Goal: Information Seeking & Learning: Learn about a topic

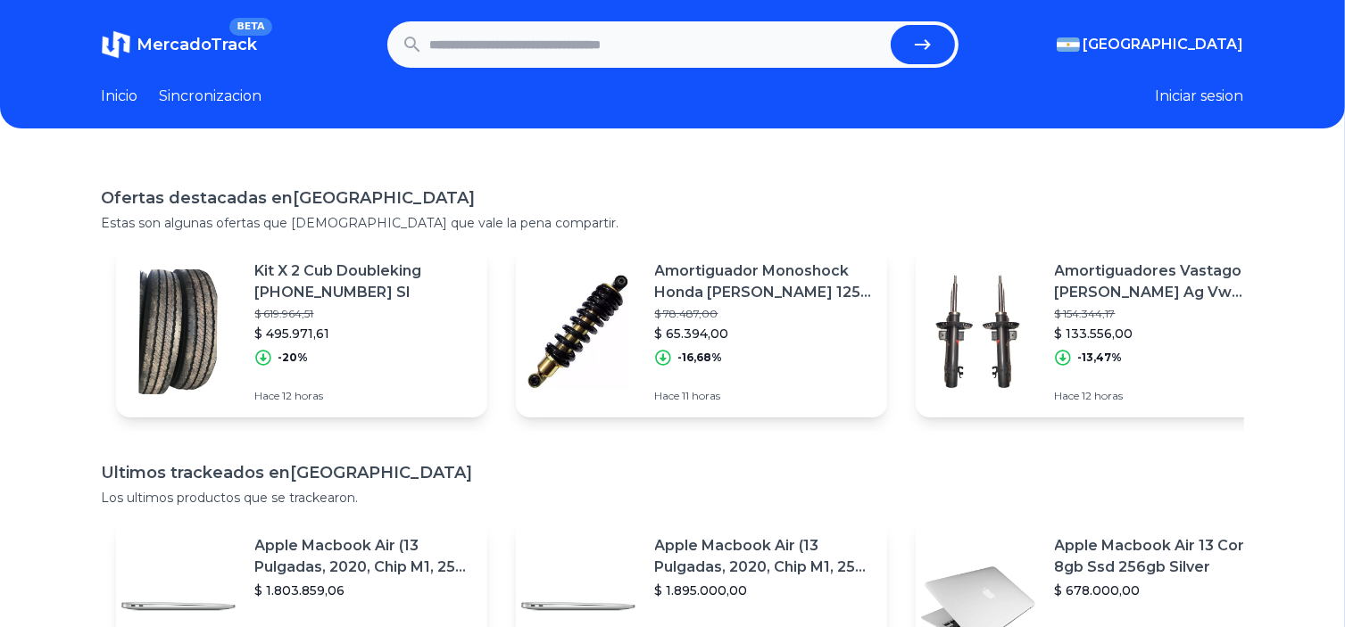
click at [567, 49] on input "text" at bounding box center [656, 44] width 453 height 39
type input "**********"
click at [891, 25] on button "submit" at bounding box center [923, 44] width 64 height 39
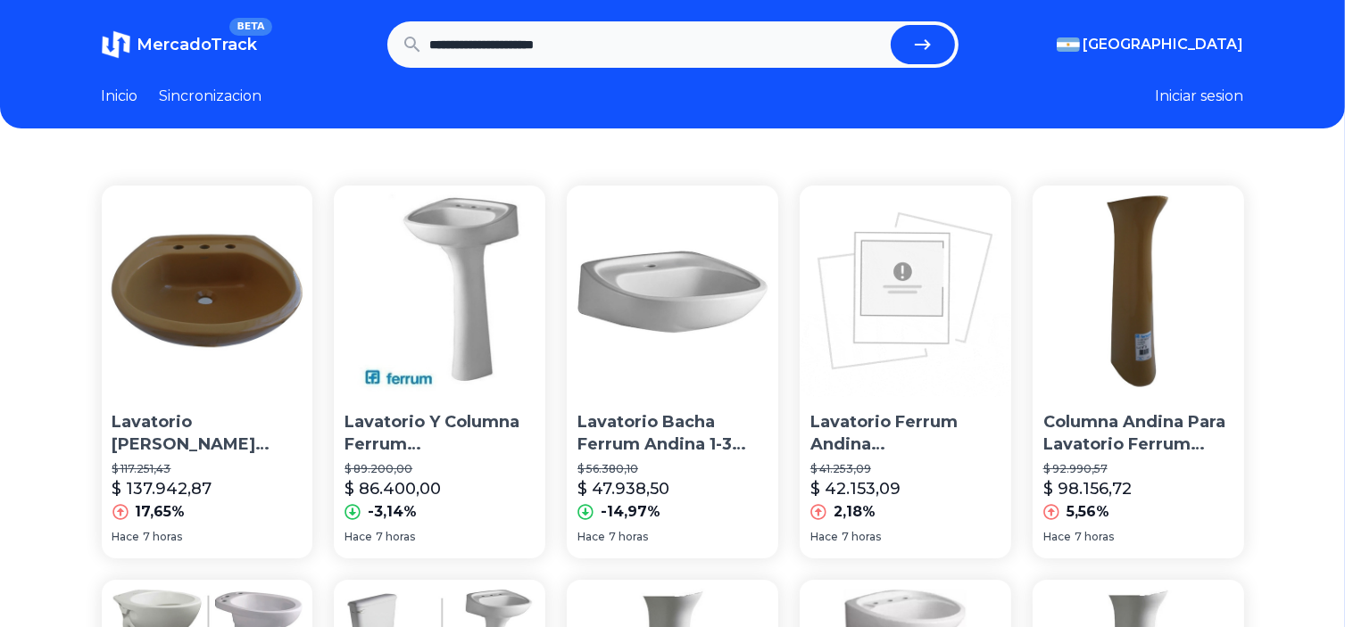
click at [132, 100] on link "Inicio" at bounding box center [120, 96] width 37 height 21
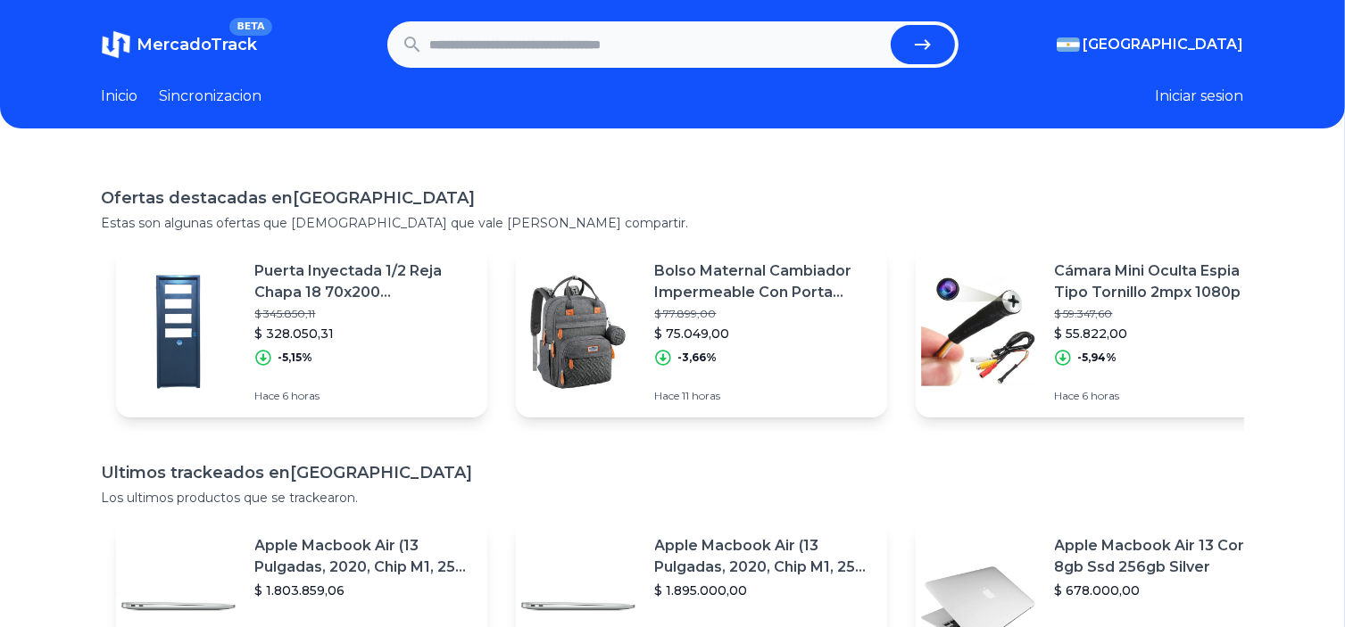
click at [220, 93] on link "Sincronizacion" at bounding box center [211, 96] width 103 height 21
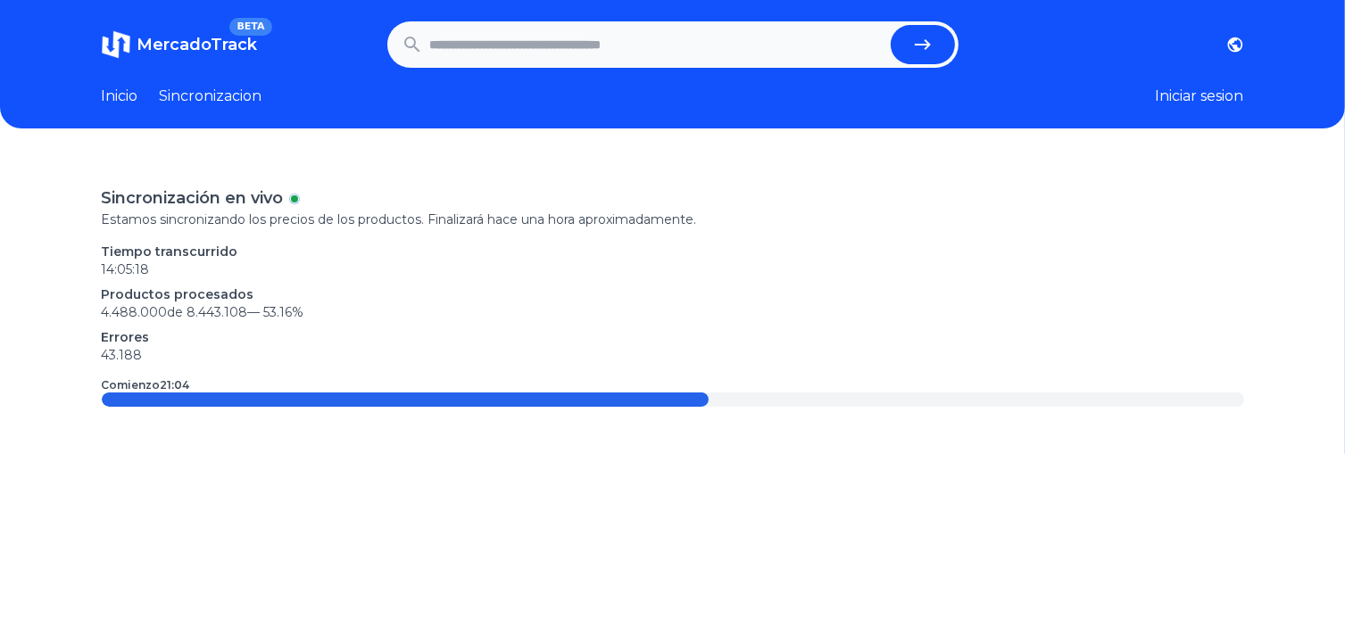
click at [550, 31] on input "text" at bounding box center [656, 44] width 453 height 39
type input "**********"
click at [891, 25] on button "submit" at bounding box center [923, 44] width 64 height 39
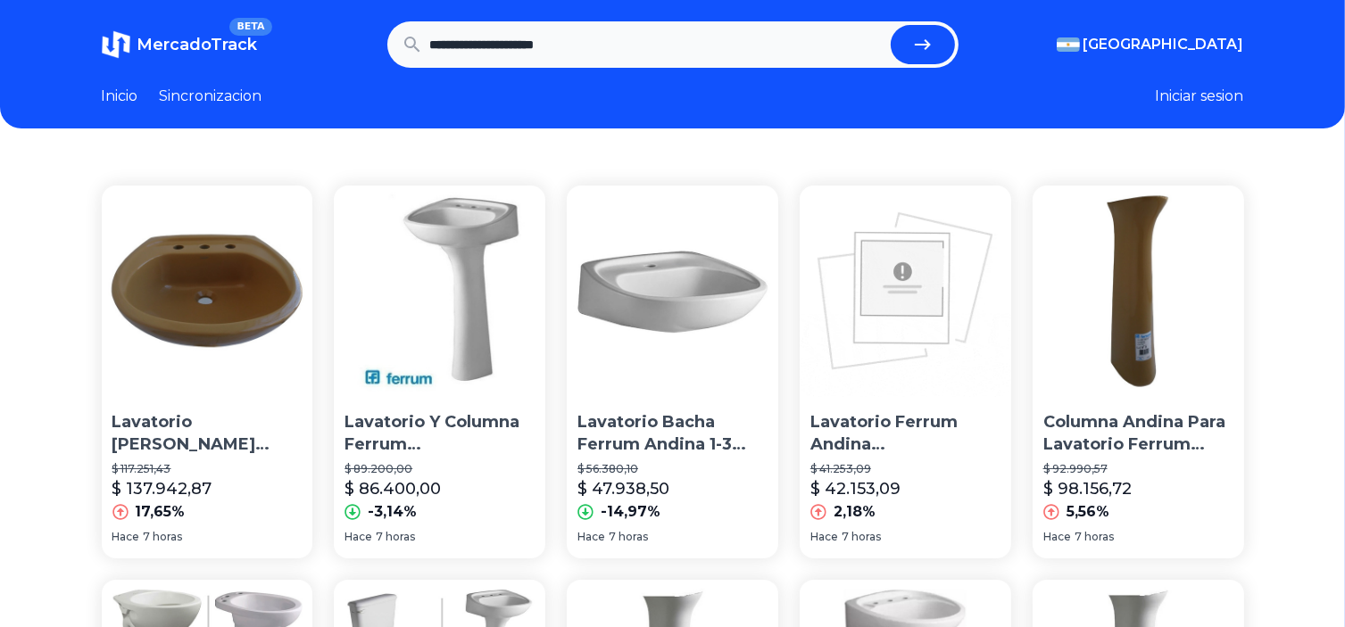
click at [243, 92] on link "Sincronizacion" at bounding box center [211, 96] width 103 height 21
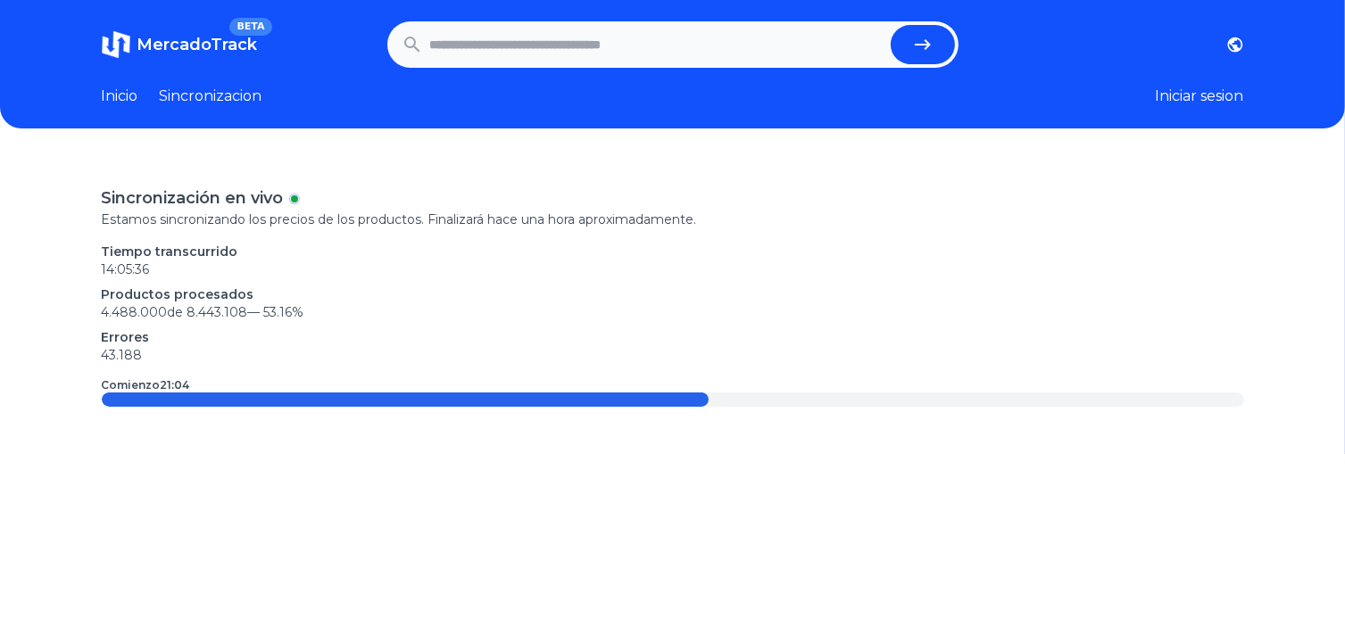
type input "**********"
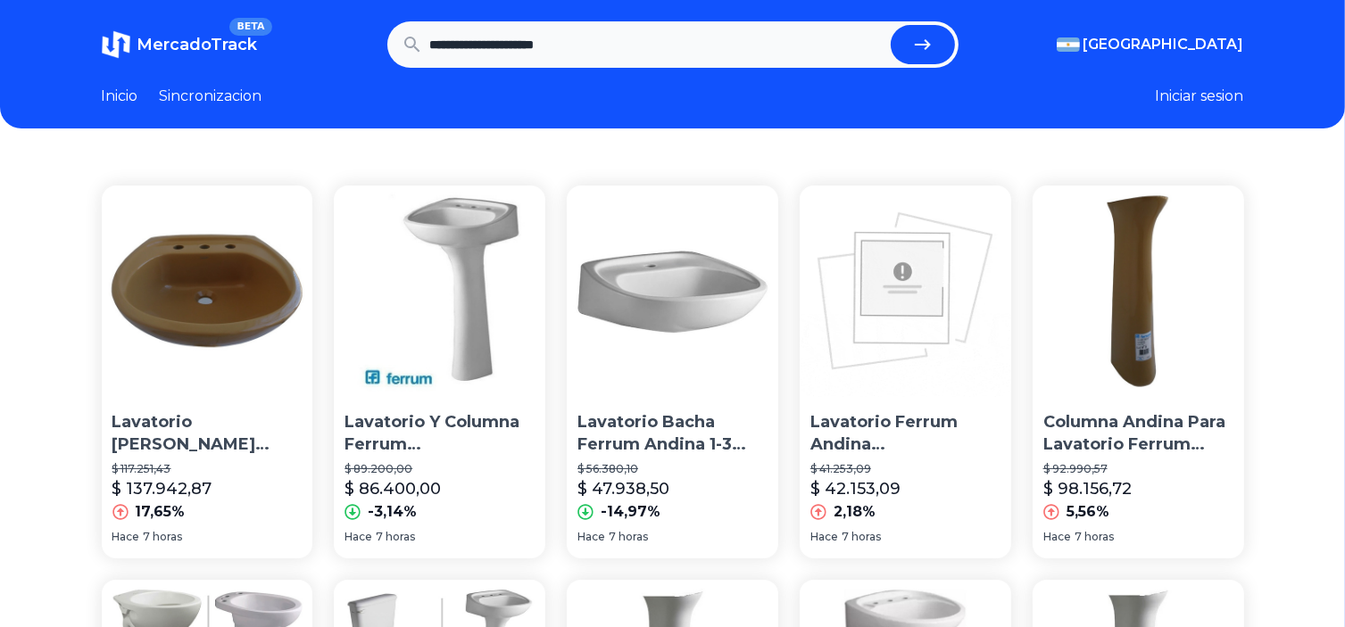
click at [453, 449] on p "Lavatorio Y Columna Ferrum Andino Uno O Tres Agujeros" at bounding box center [439, 433] width 190 height 45
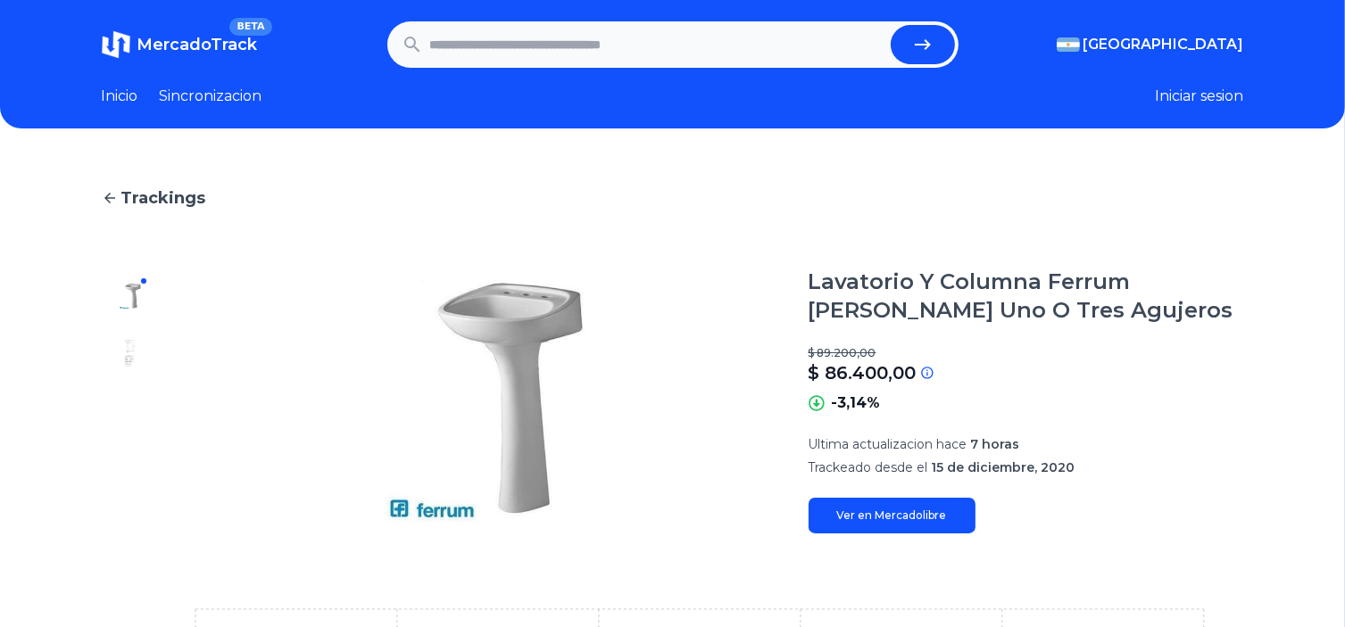
click at [140, 194] on span "Trackings" at bounding box center [163, 198] width 85 height 25
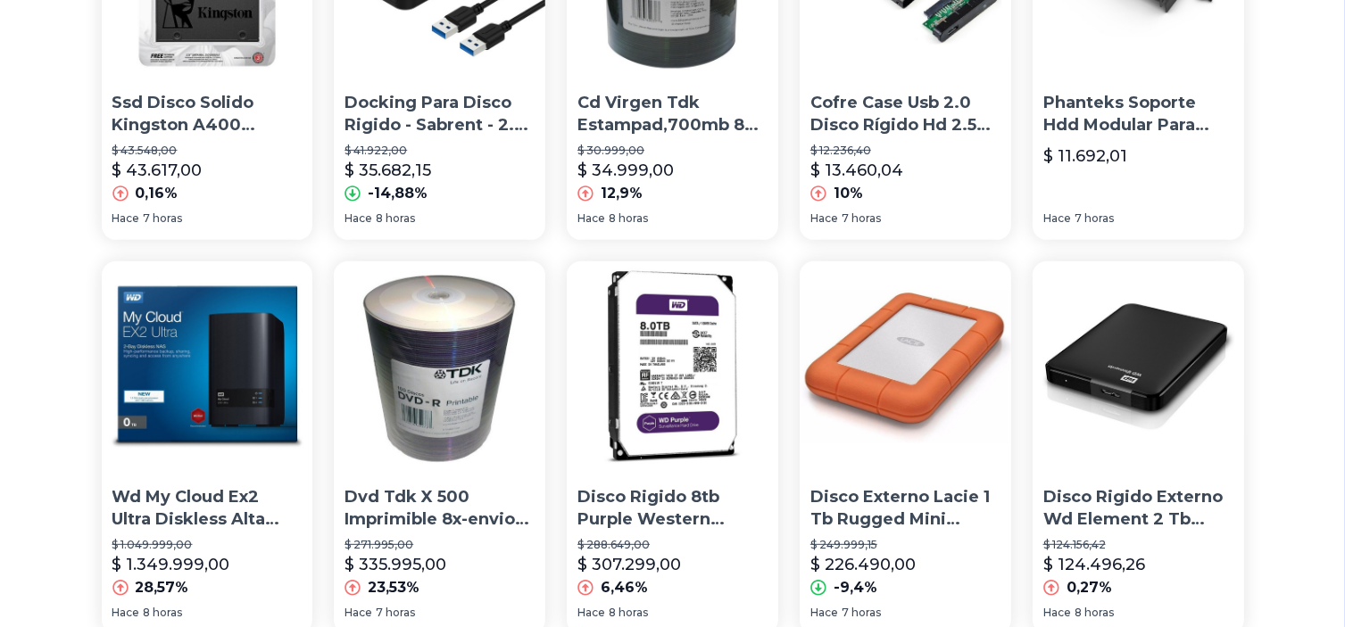
scroll to position [714, 0]
click at [435, 117] on p "Docking Para Disco Rigido - Sabrent - 2.5 - Usb 3.0 Hdd/ssd" at bounding box center [439, 114] width 190 height 45
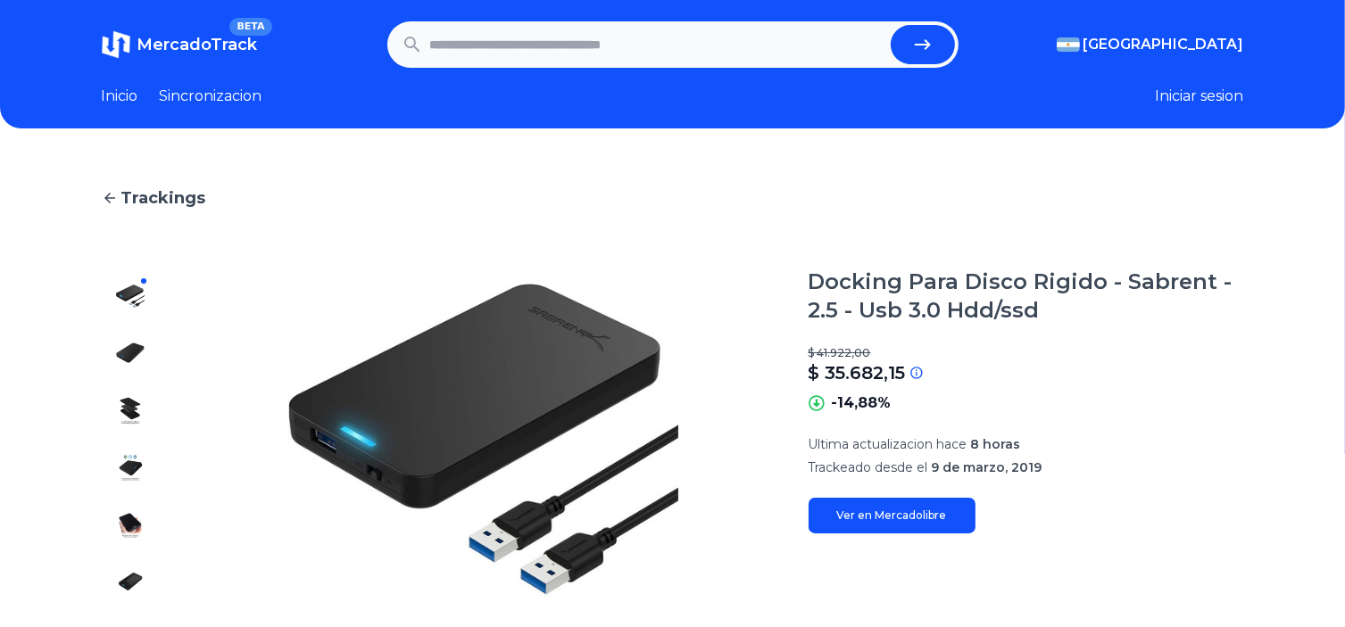
click at [135, 347] on img at bounding box center [130, 353] width 29 height 29
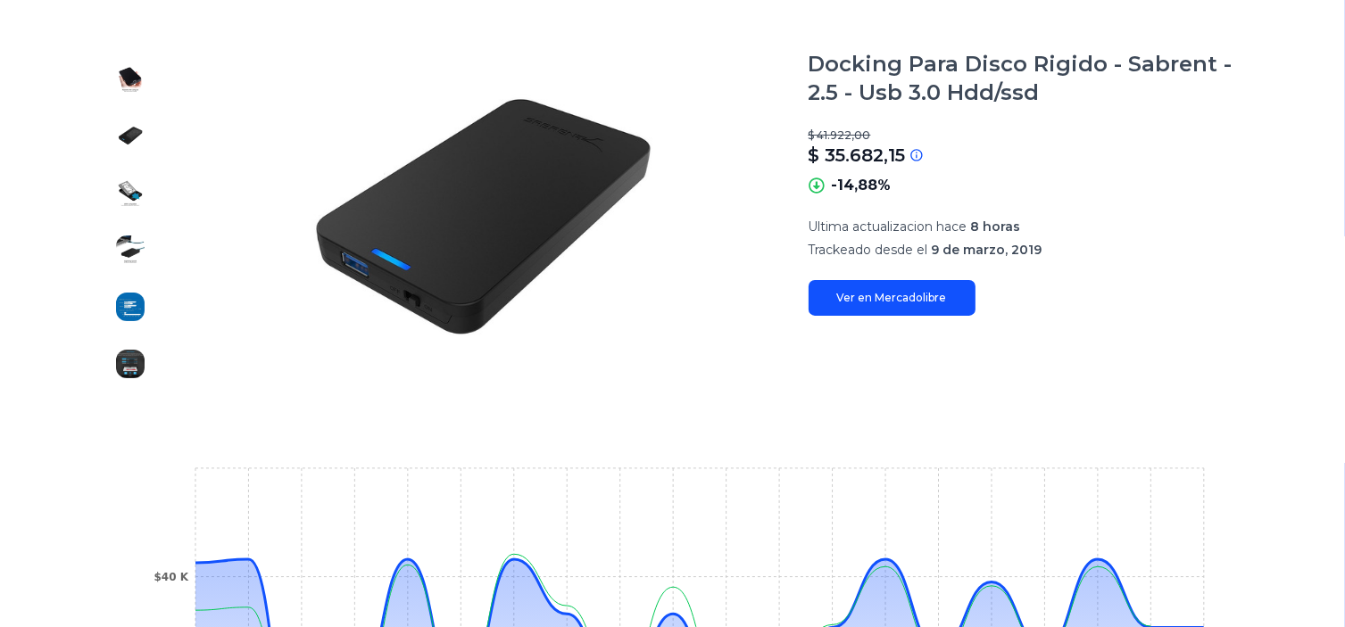
scroll to position [178, 0]
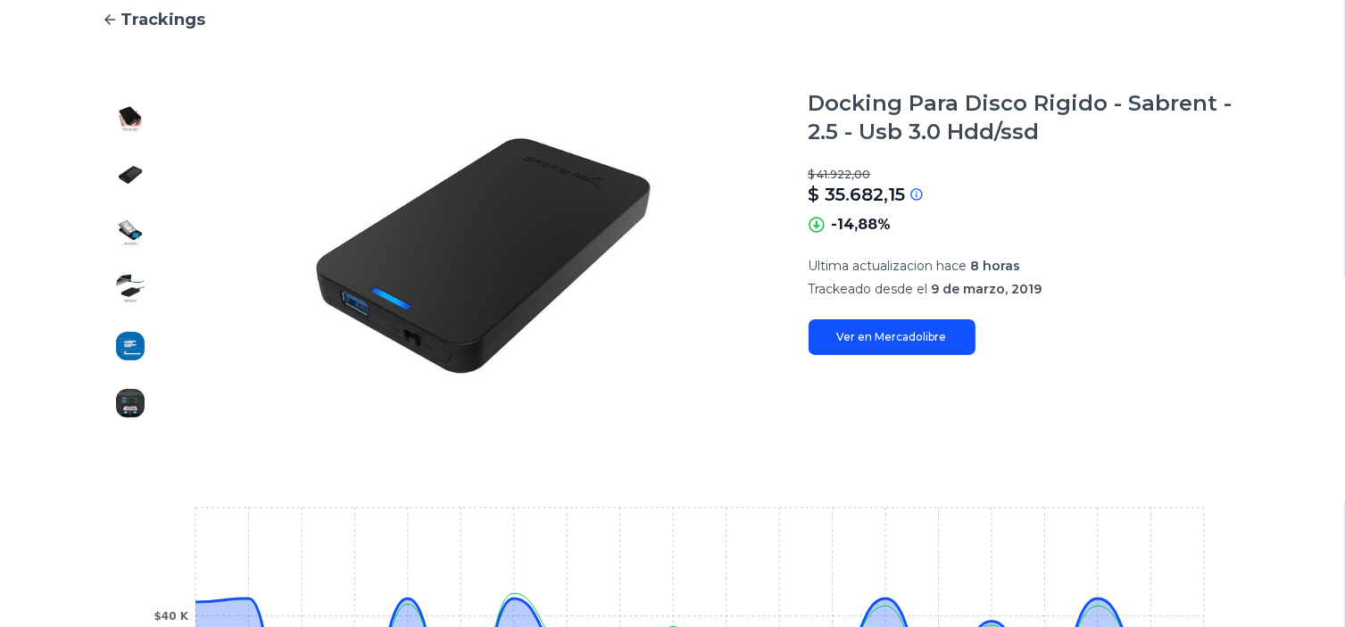
click at [887, 339] on link "Ver en Mercadolibre" at bounding box center [892, 337] width 167 height 36
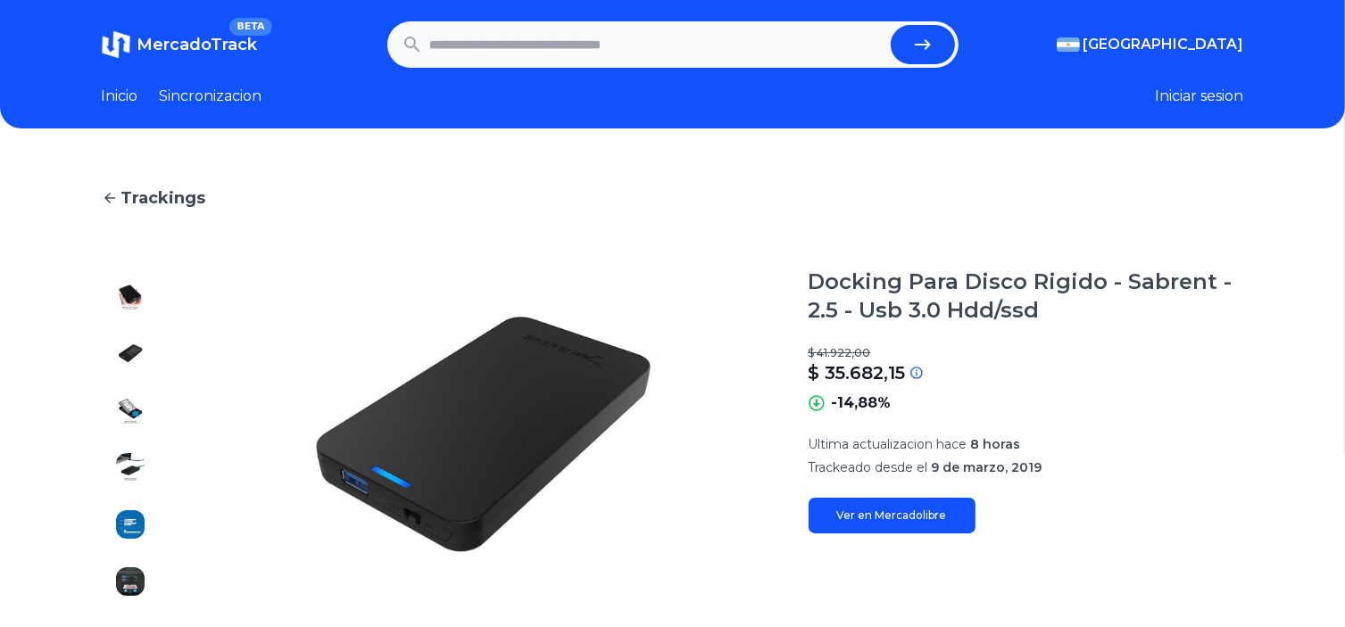
click at [133, 411] on img at bounding box center [130, 410] width 29 height 29
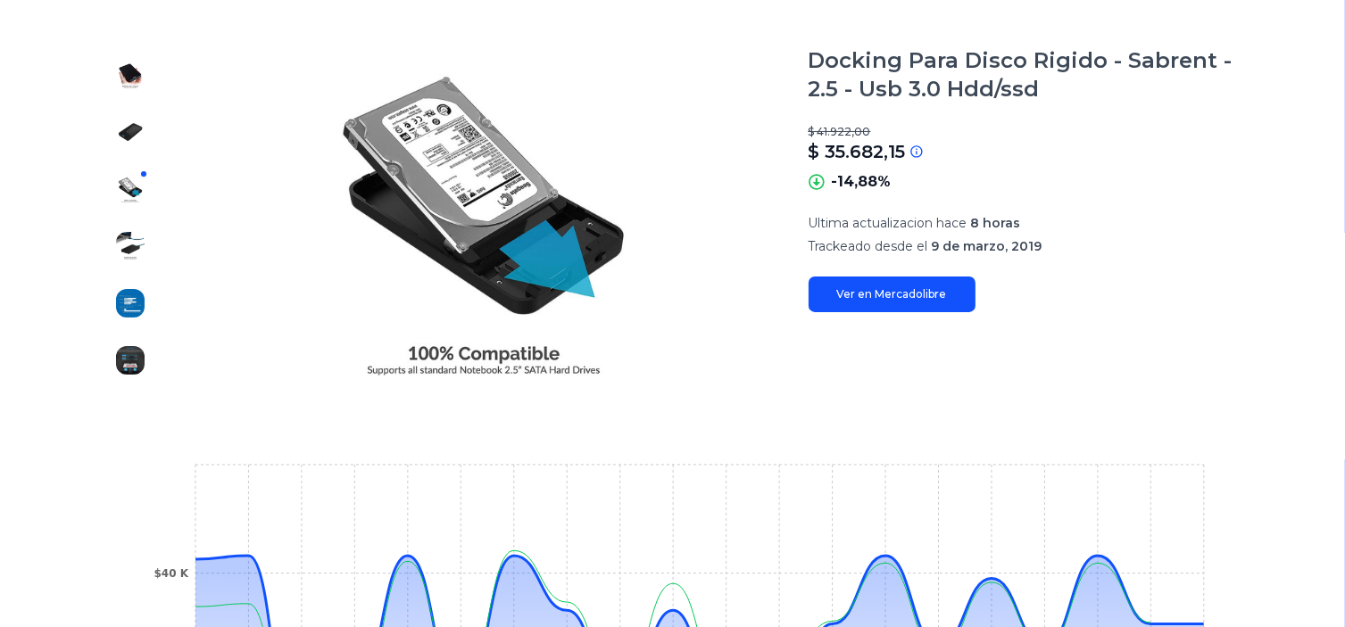
scroll to position [268, 0]
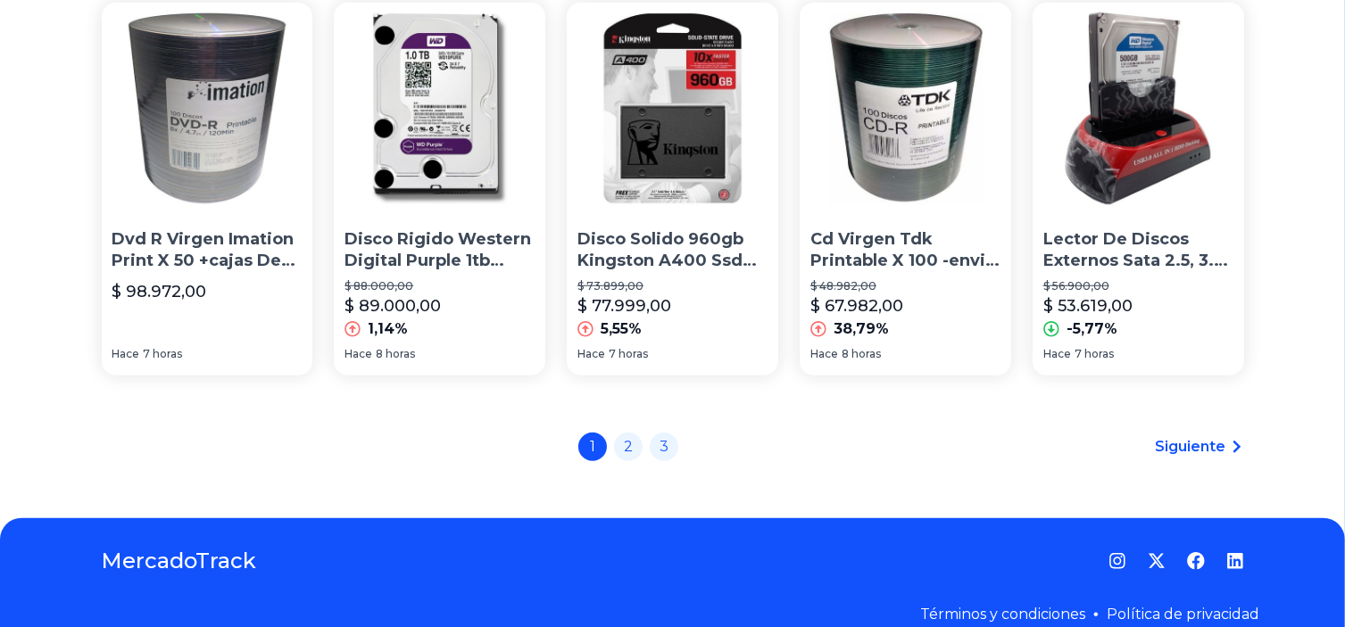
scroll to position [1394, 0]
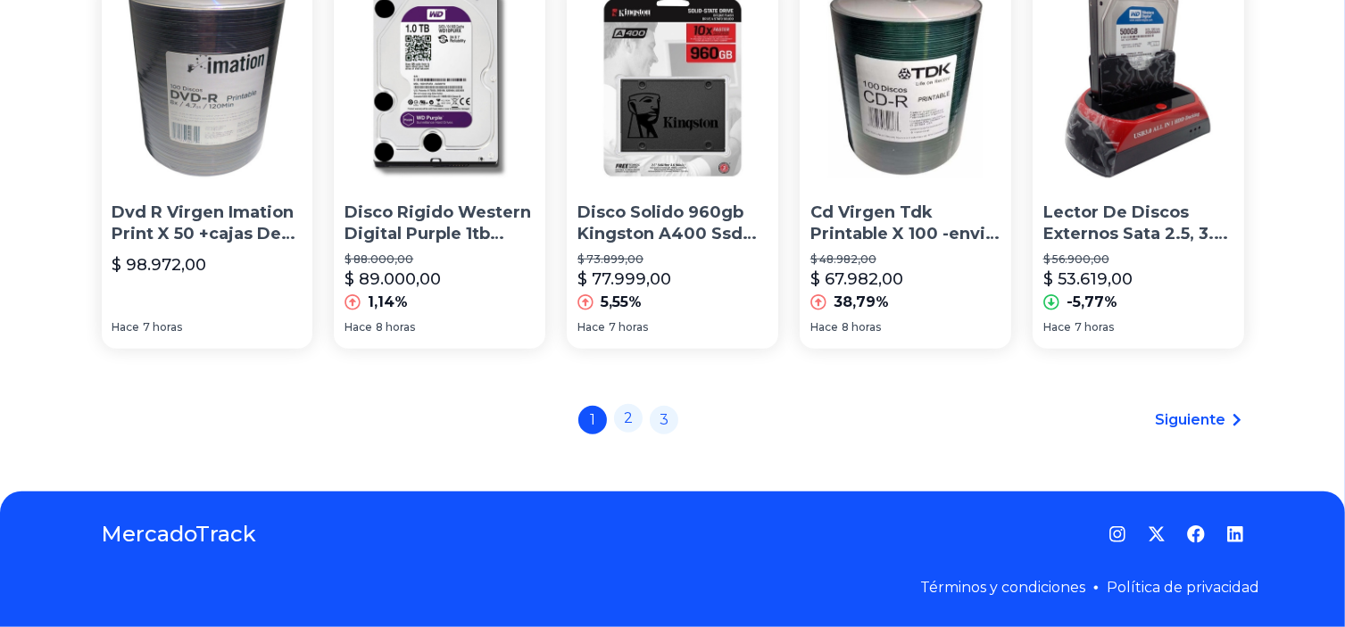
click at [639, 423] on link "2" at bounding box center [628, 418] width 29 height 29
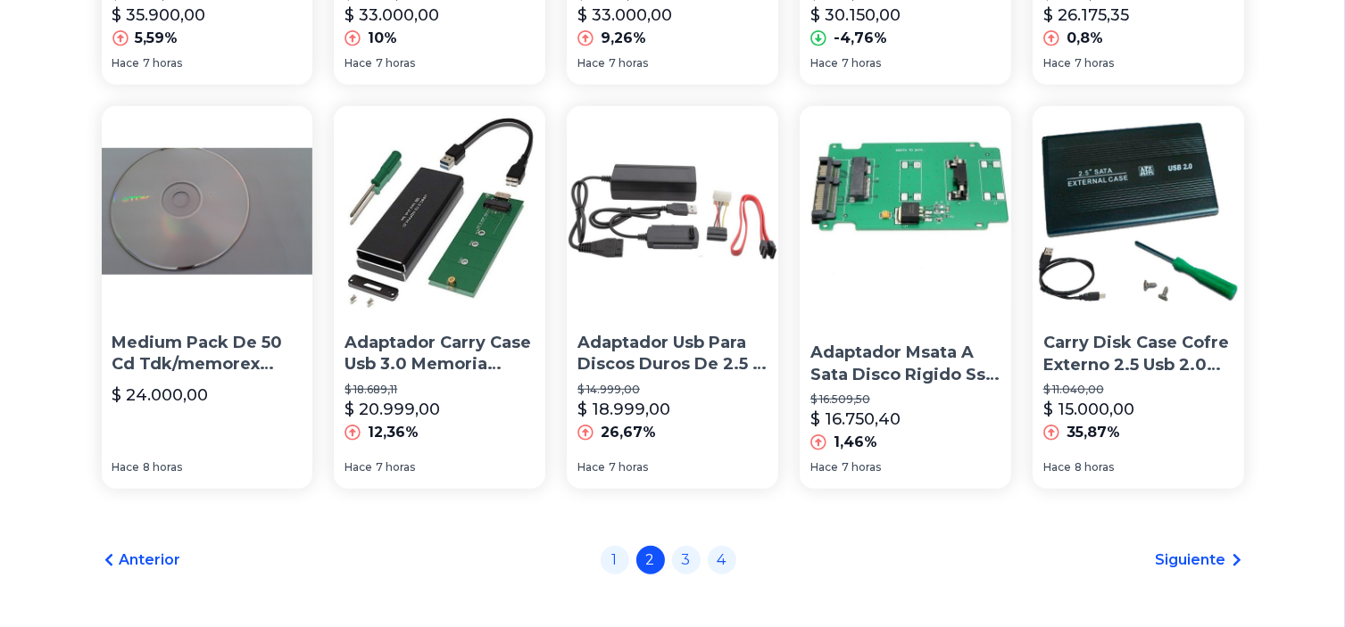
scroll to position [1394, 0]
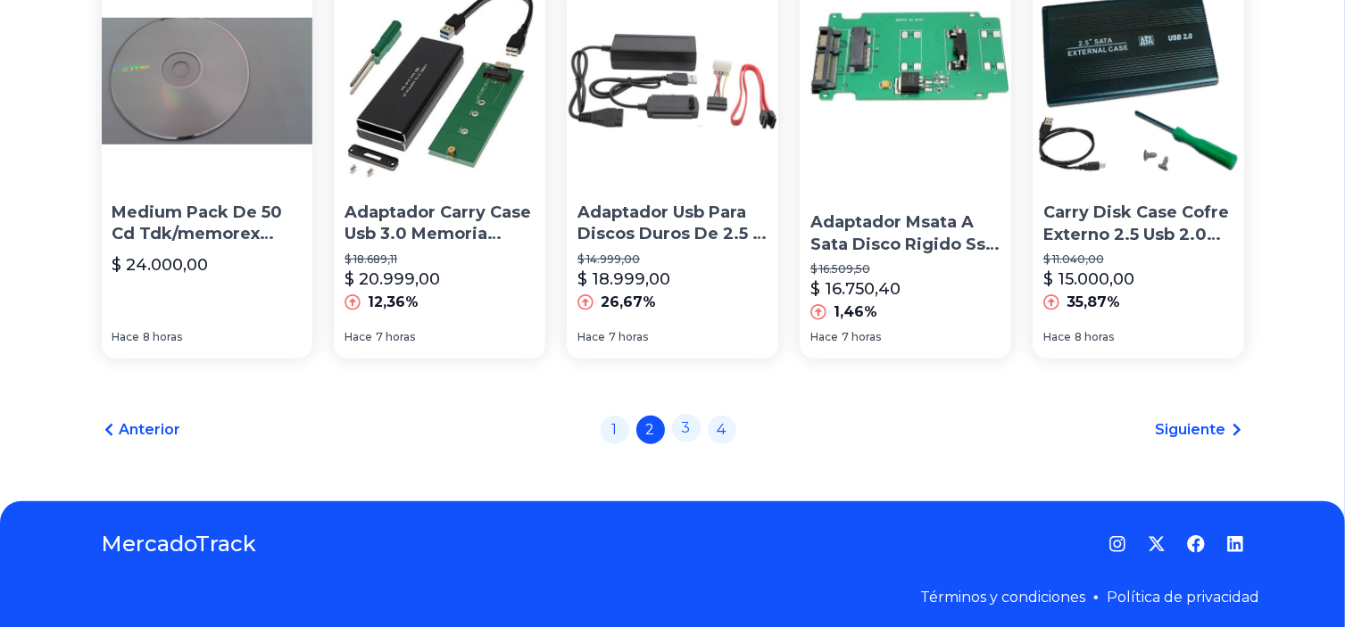
click at [692, 422] on link "3" at bounding box center [686, 428] width 29 height 29
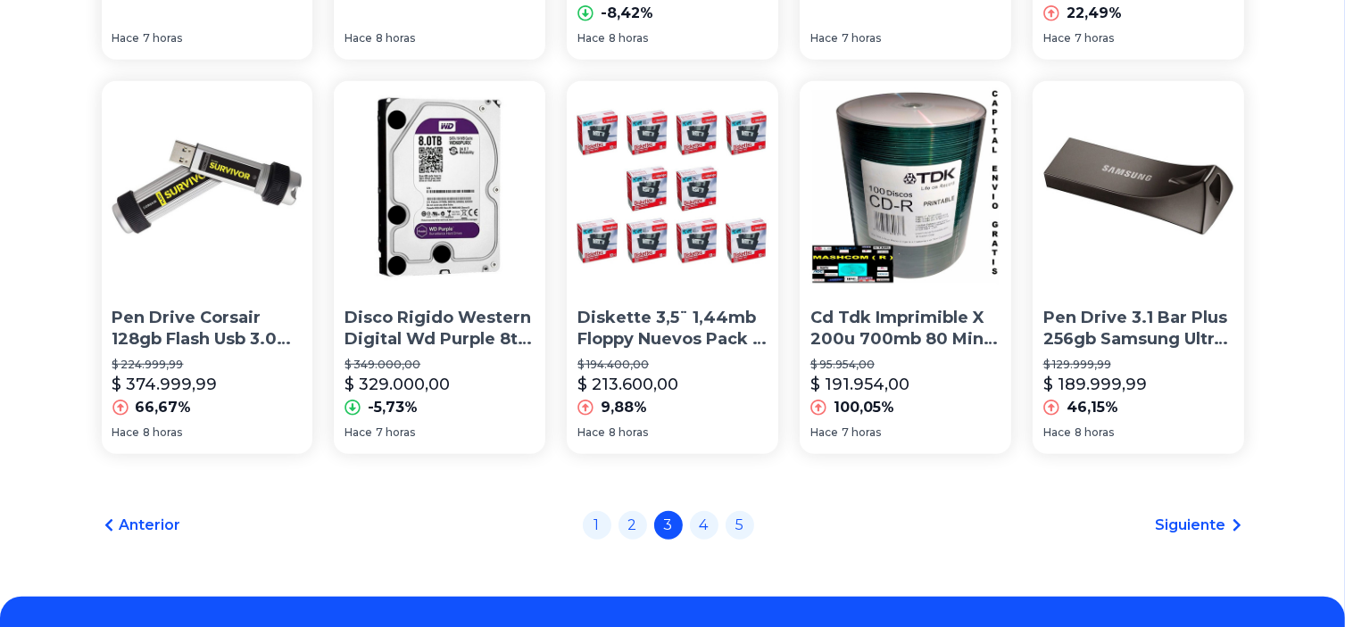
scroll to position [1394, 0]
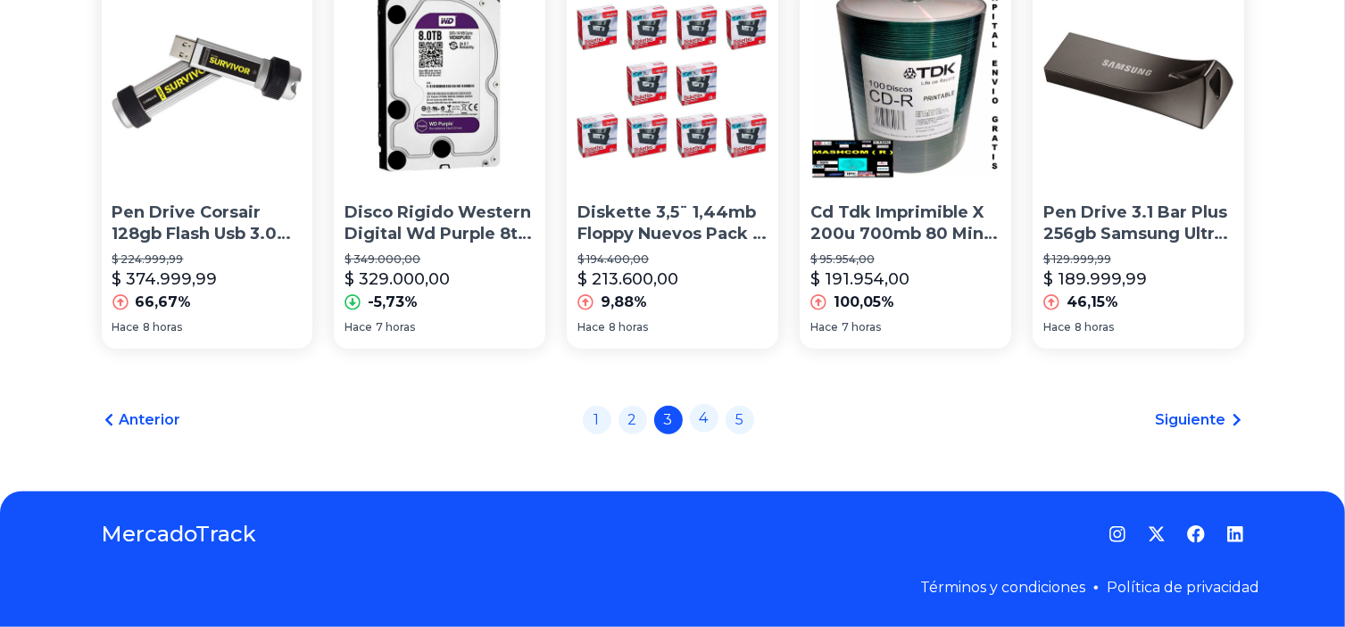
click at [714, 421] on link "4" at bounding box center [704, 418] width 29 height 29
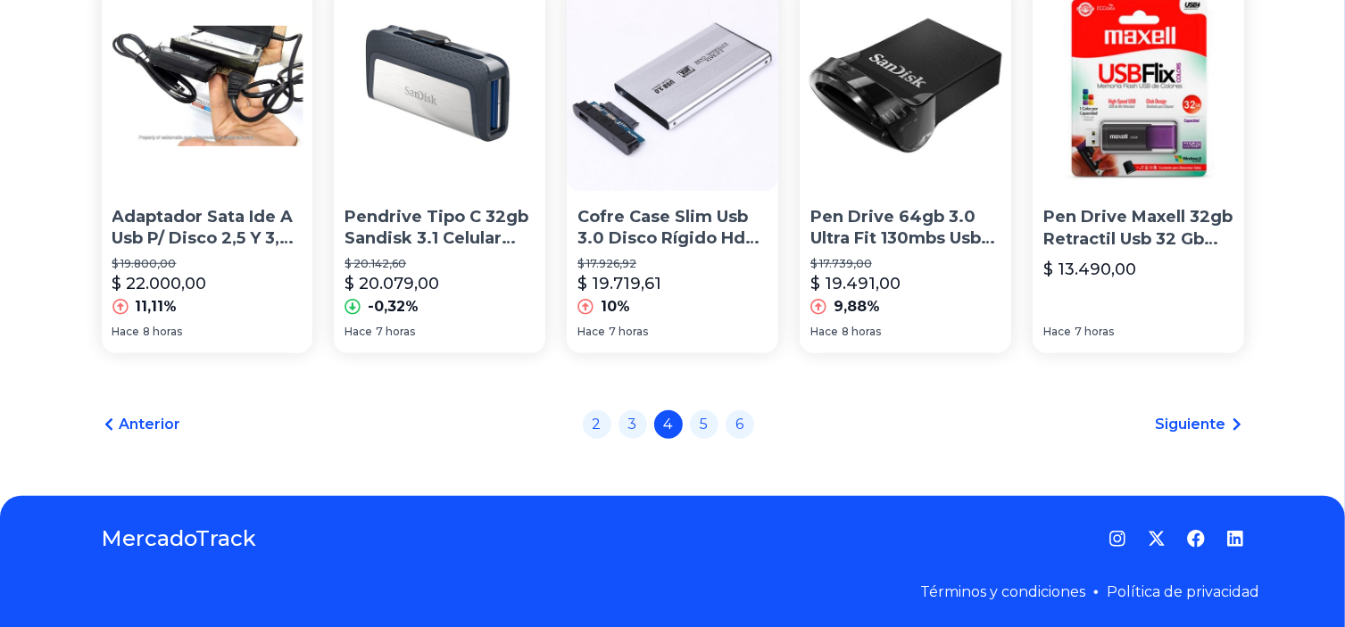
scroll to position [1394, 0]
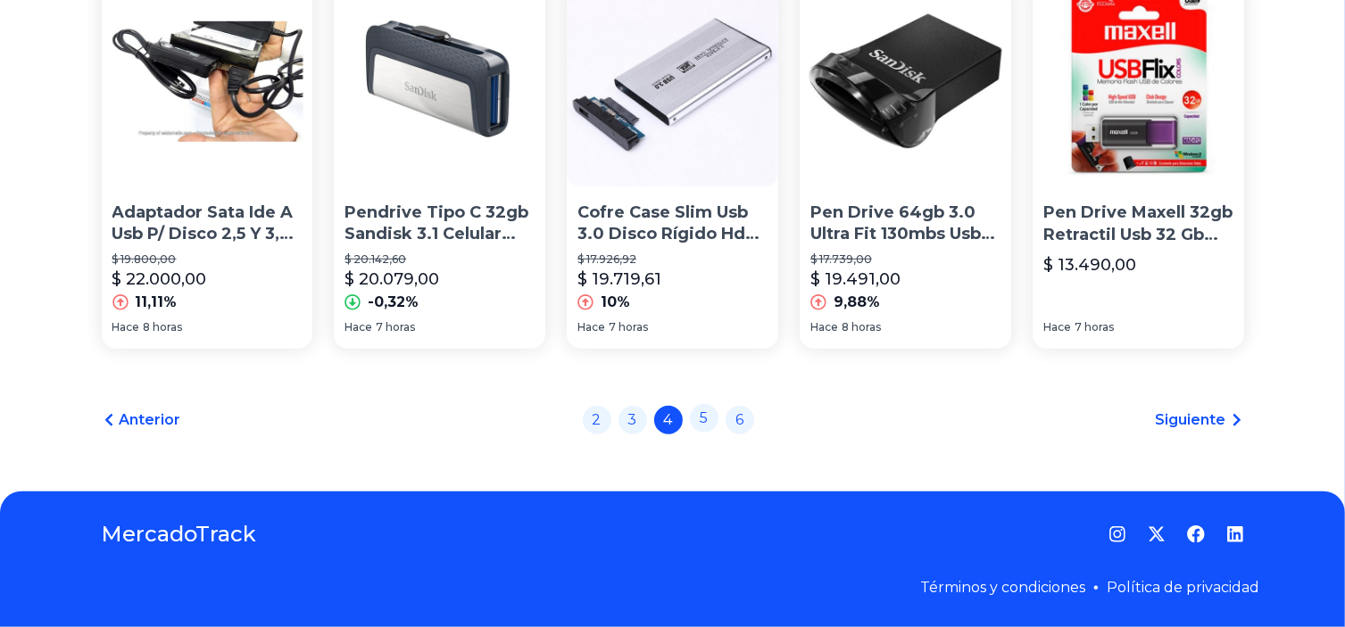
click at [714, 415] on link "5" at bounding box center [704, 418] width 29 height 29
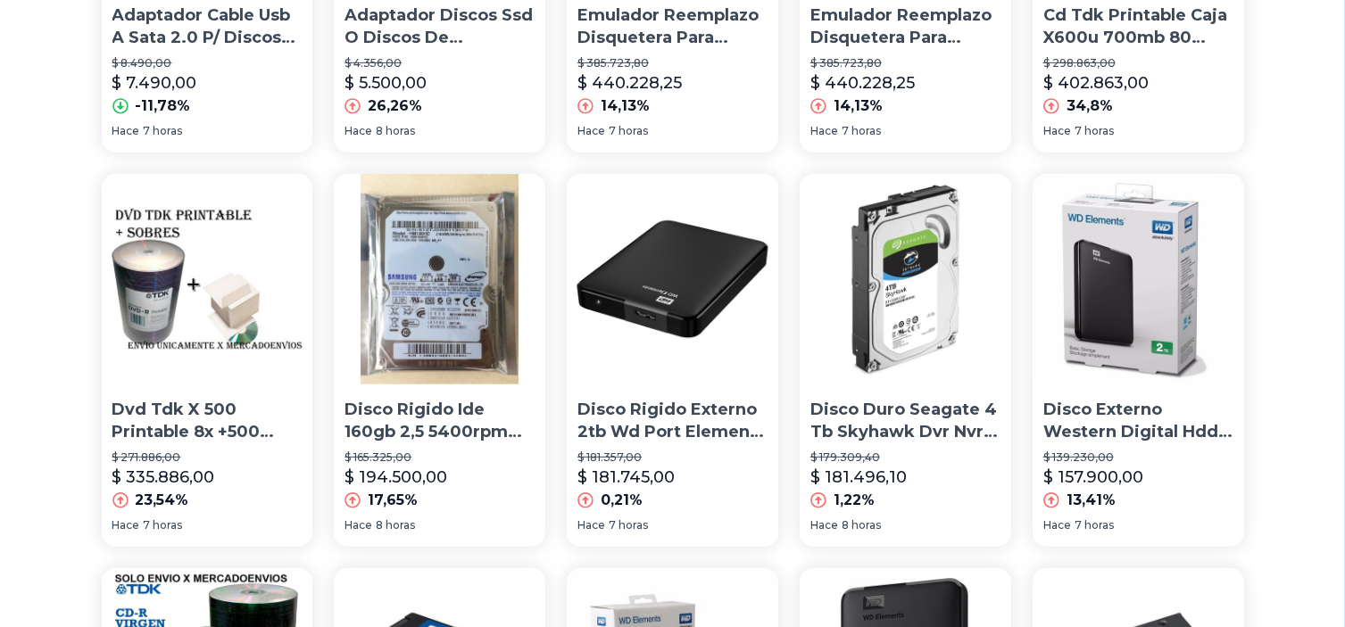
scroll to position [803, 0]
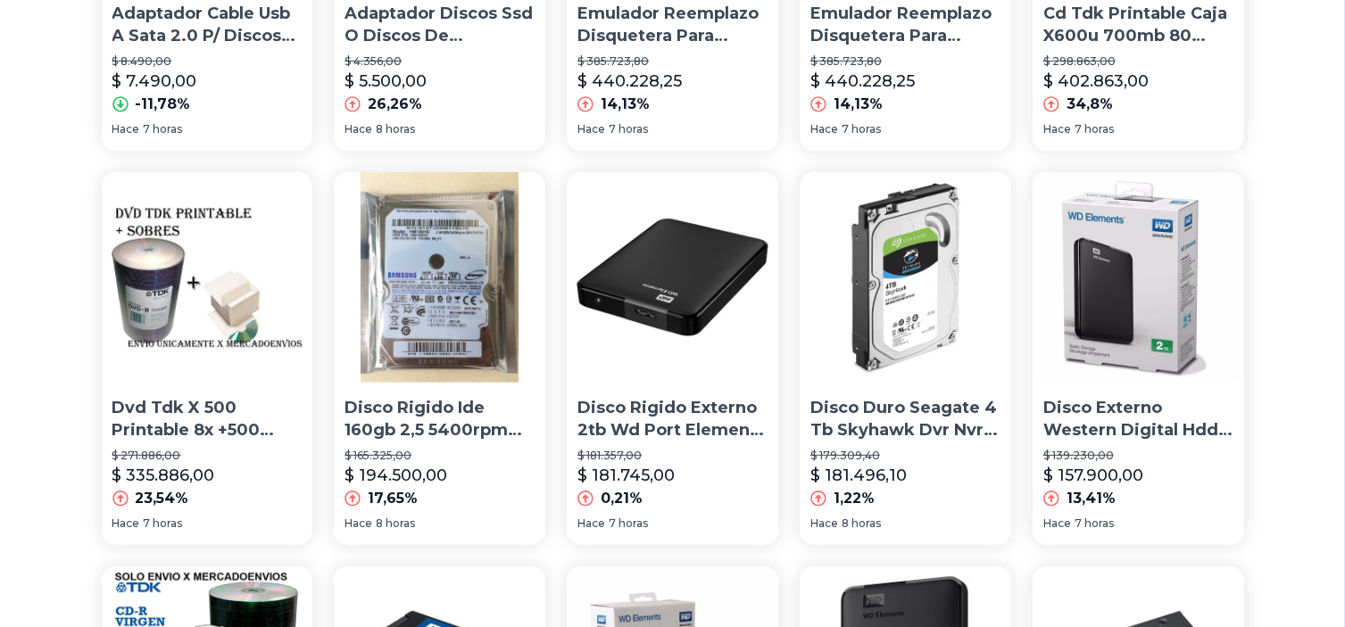
click at [937, 419] on p "Disco Duro Seagate 4 Tb Skyhawk Dvr Nvr 4tb Hdd Cctv Psenda" at bounding box center [905, 419] width 190 height 45
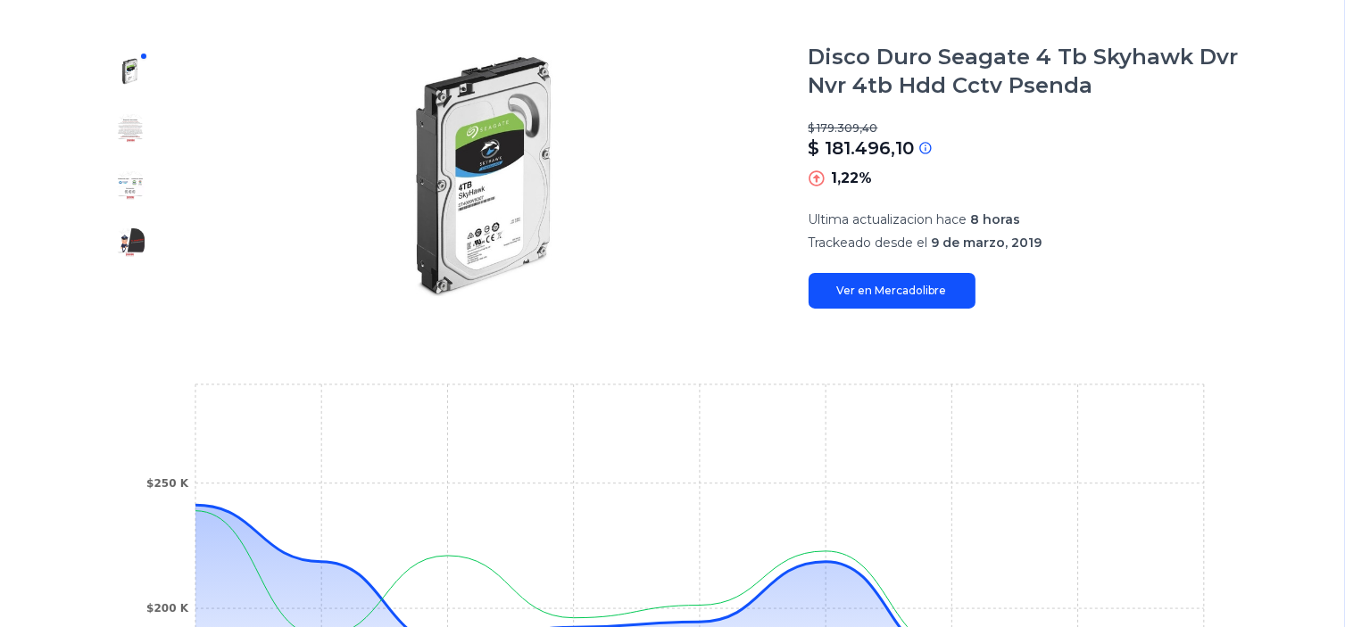
scroll to position [268, 0]
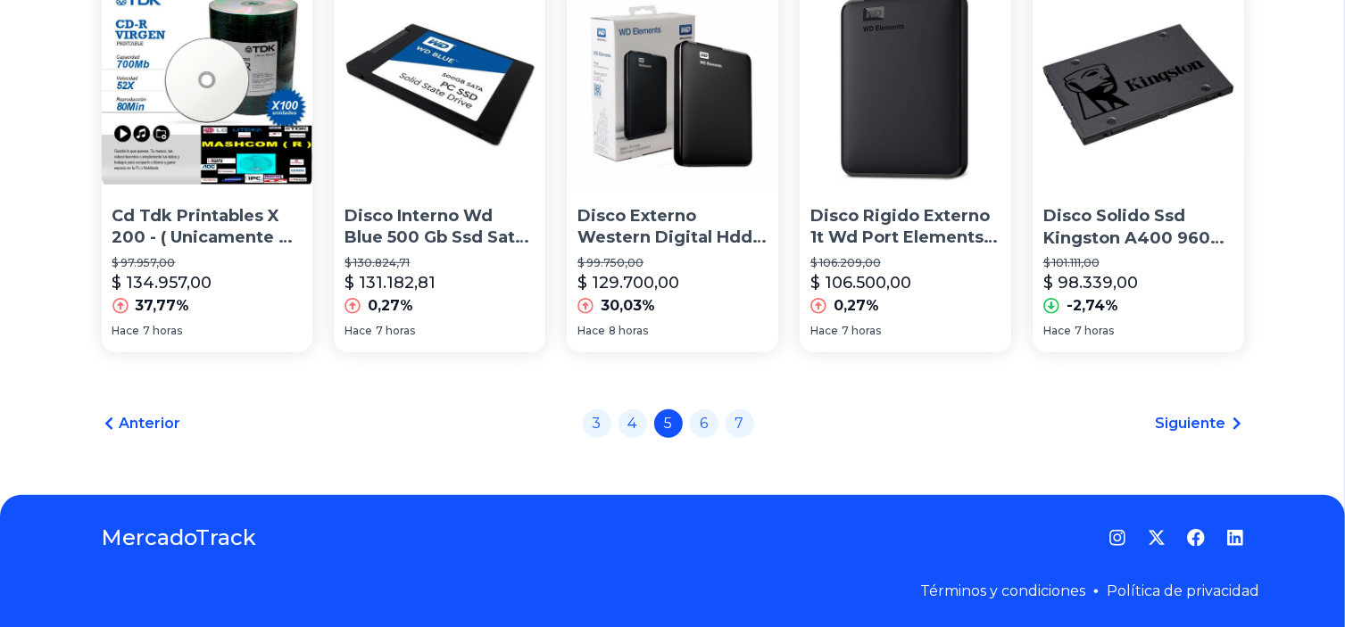
scroll to position [1394, 0]
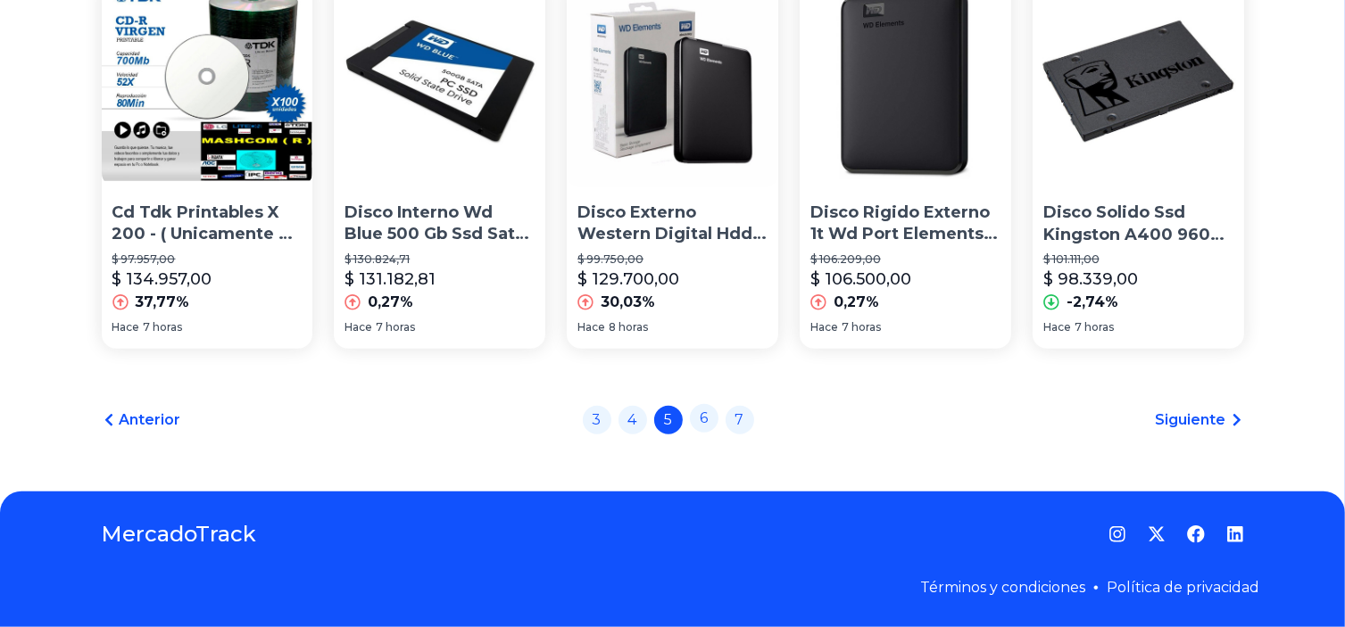
click at [715, 418] on link "6" at bounding box center [704, 418] width 29 height 29
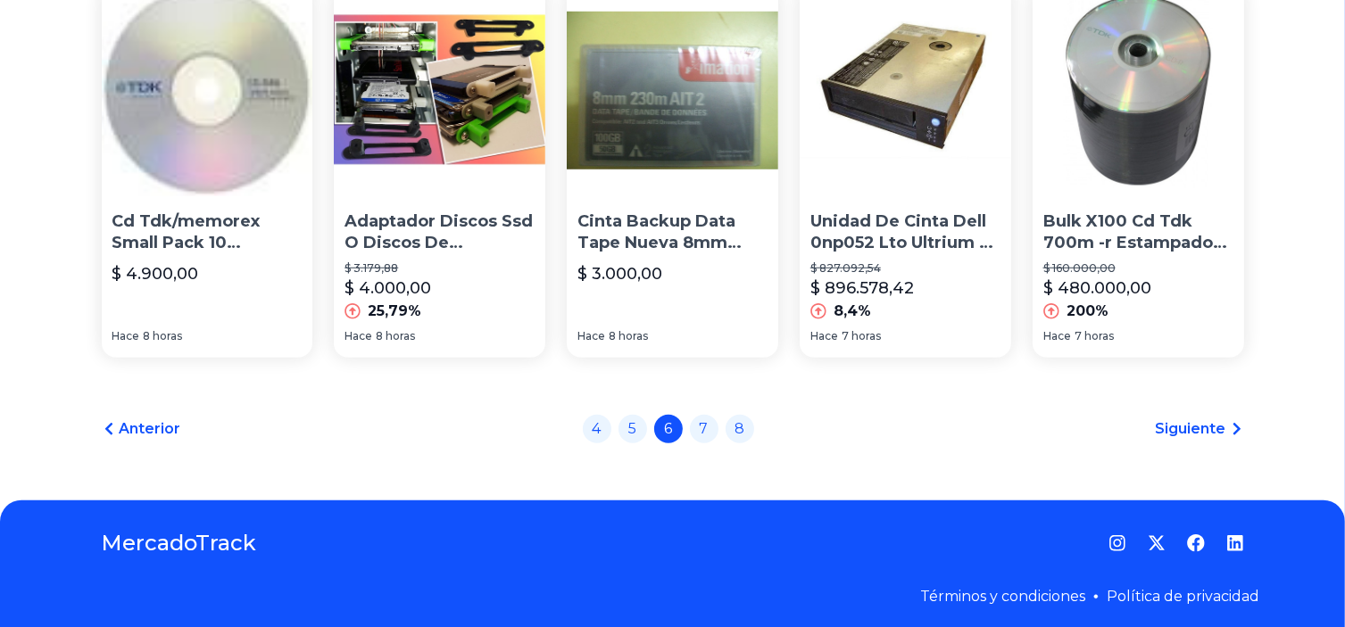
scroll to position [1394, 0]
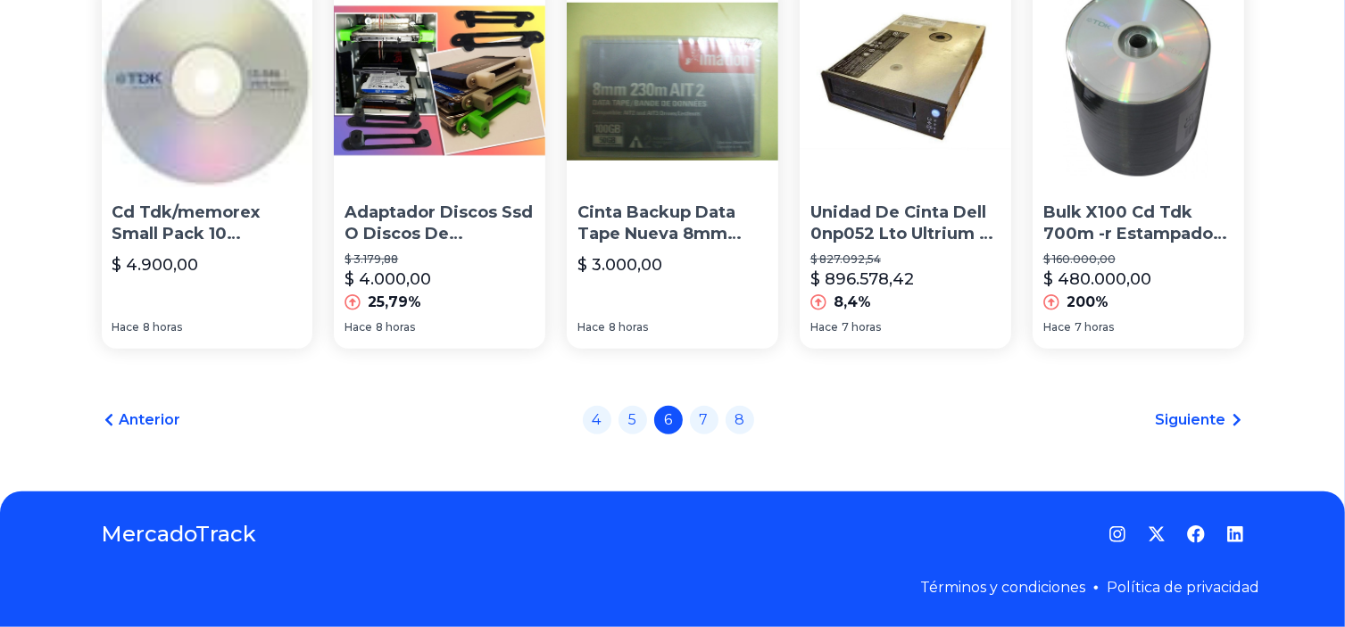
click at [715, 418] on link "7" at bounding box center [704, 420] width 29 height 29
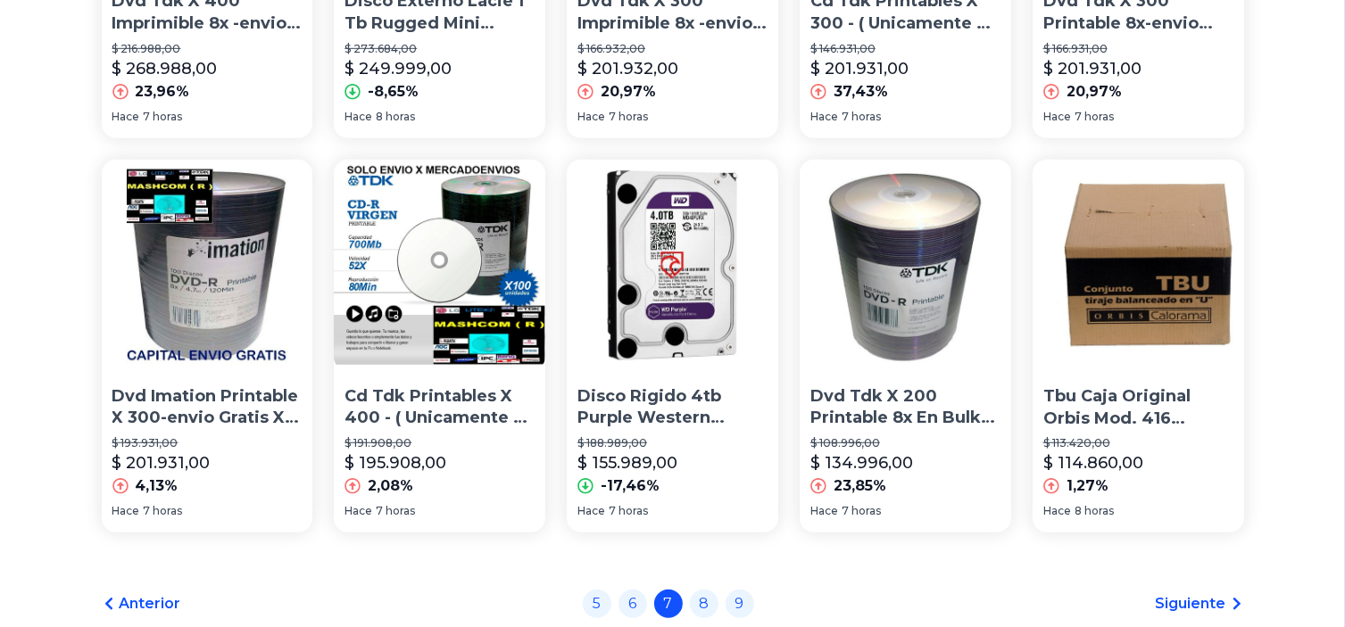
scroll to position [1394, 0]
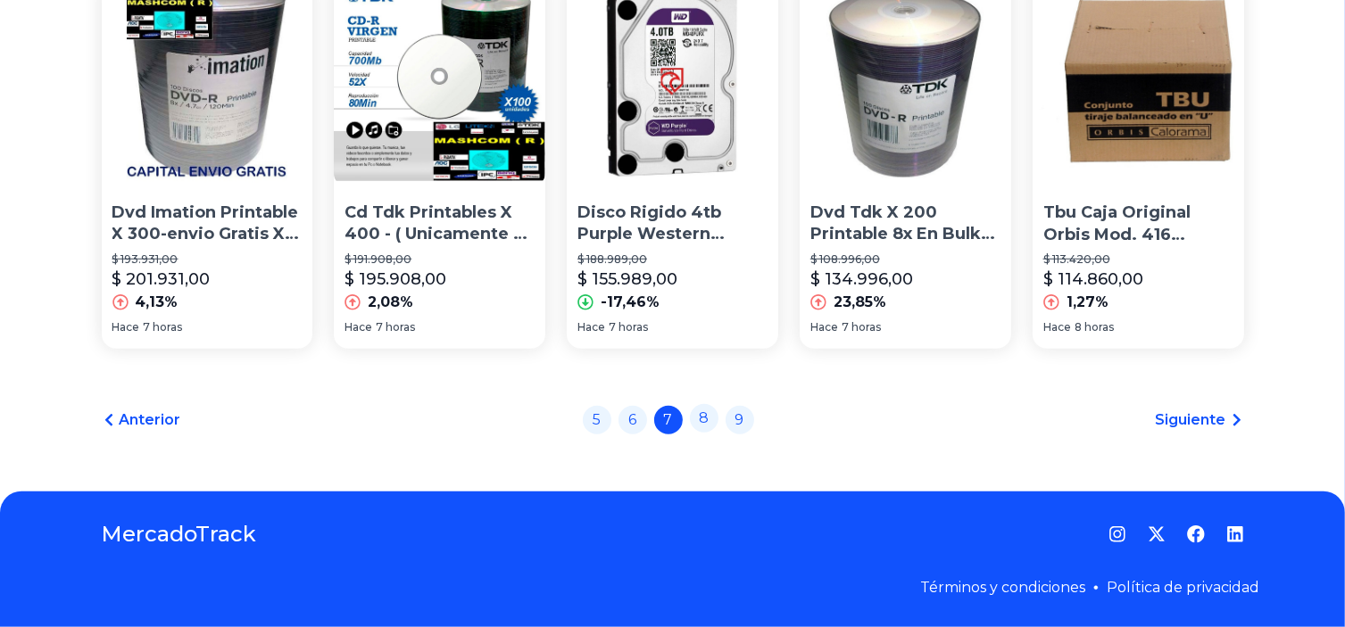
click at [712, 419] on link "8" at bounding box center [704, 418] width 29 height 29
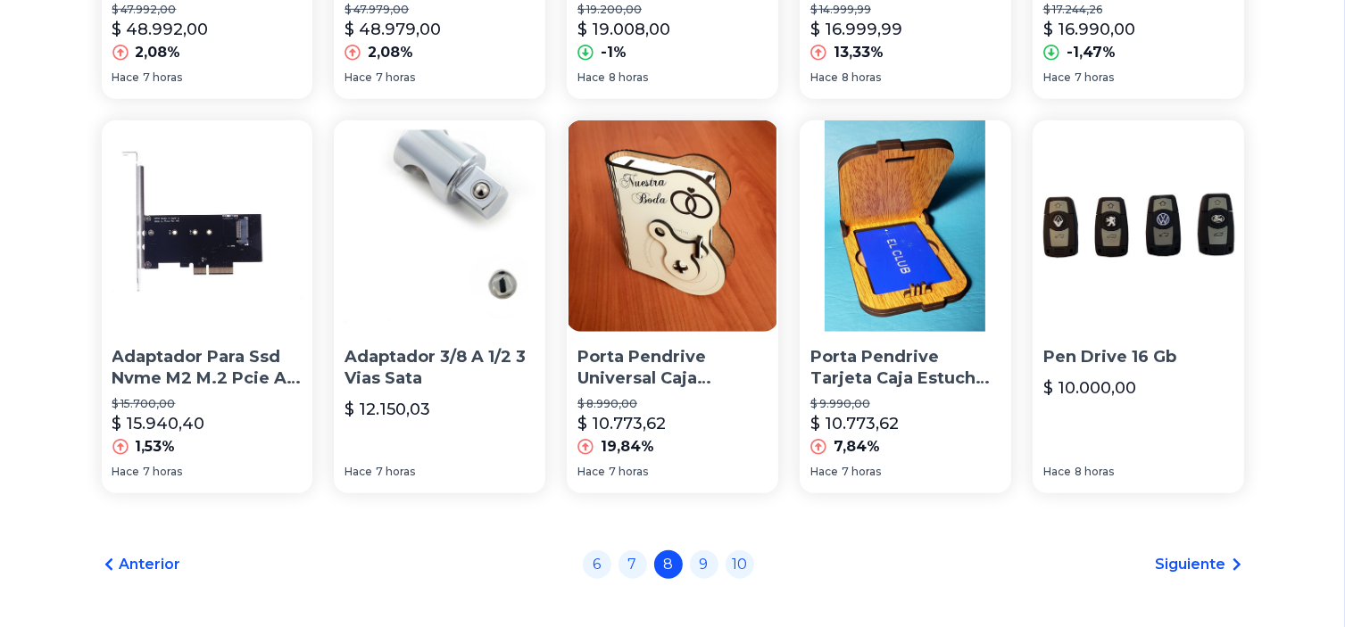
scroll to position [1394, 0]
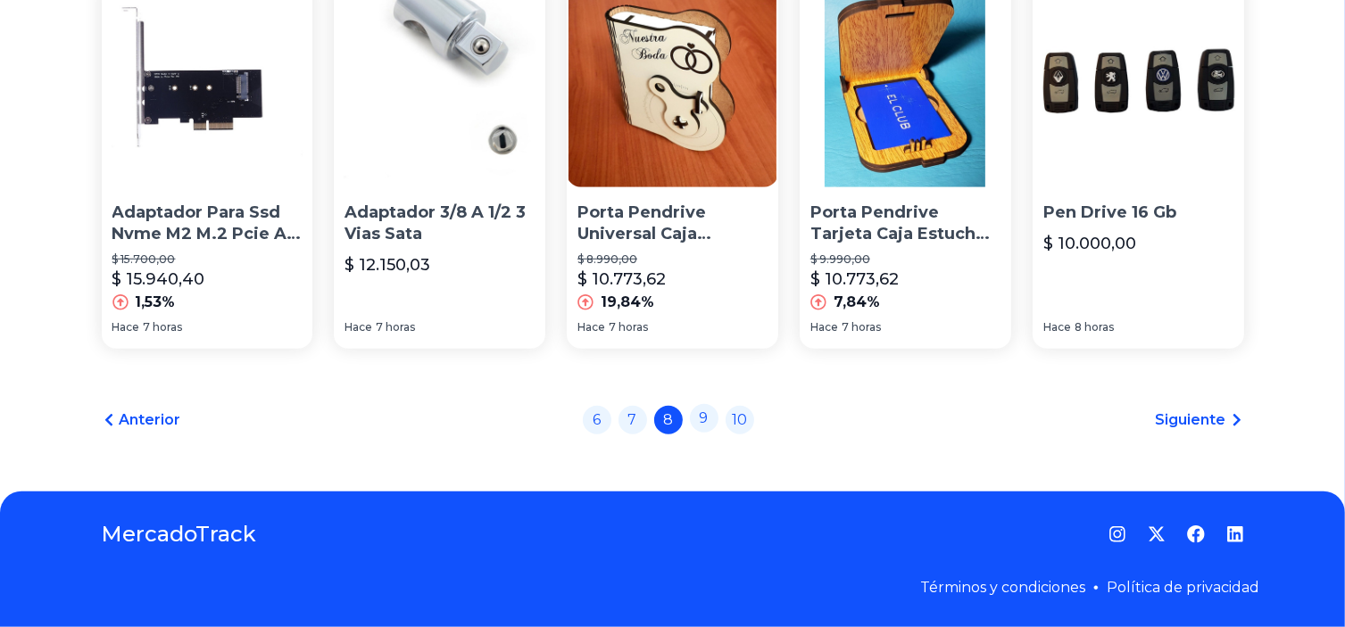
click at [710, 422] on link "9" at bounding box center [704, 418] width 29 height 29
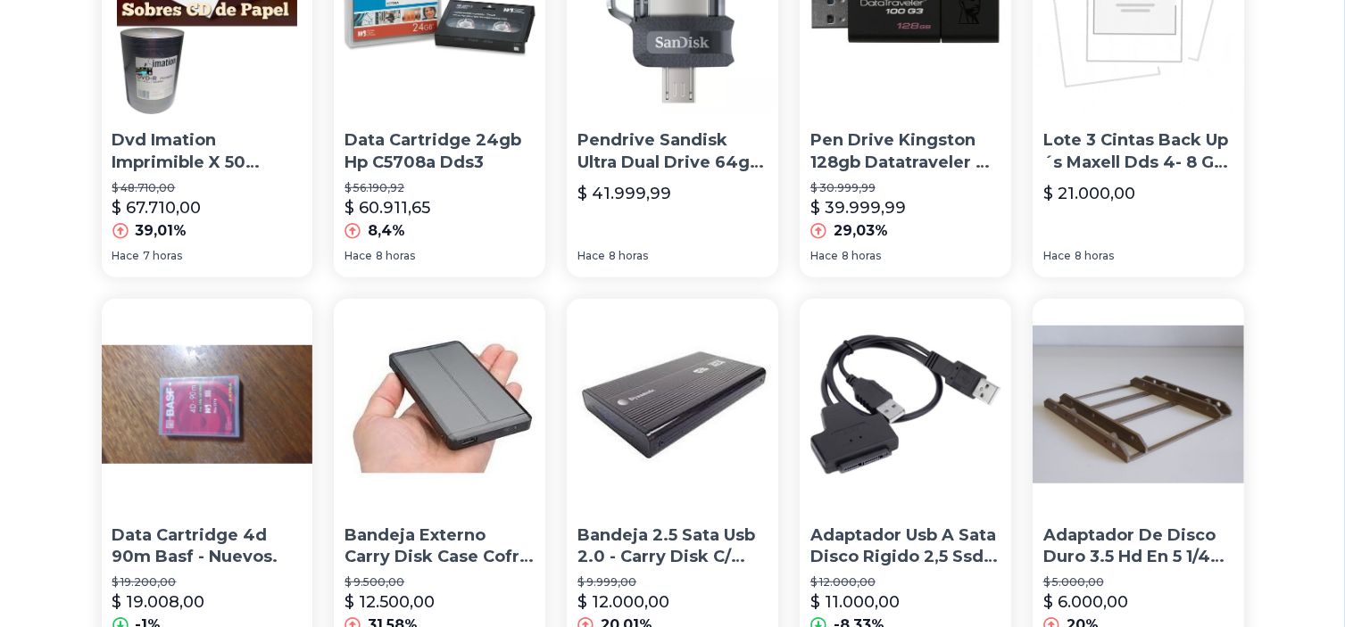
scroll to position [1339, 0]
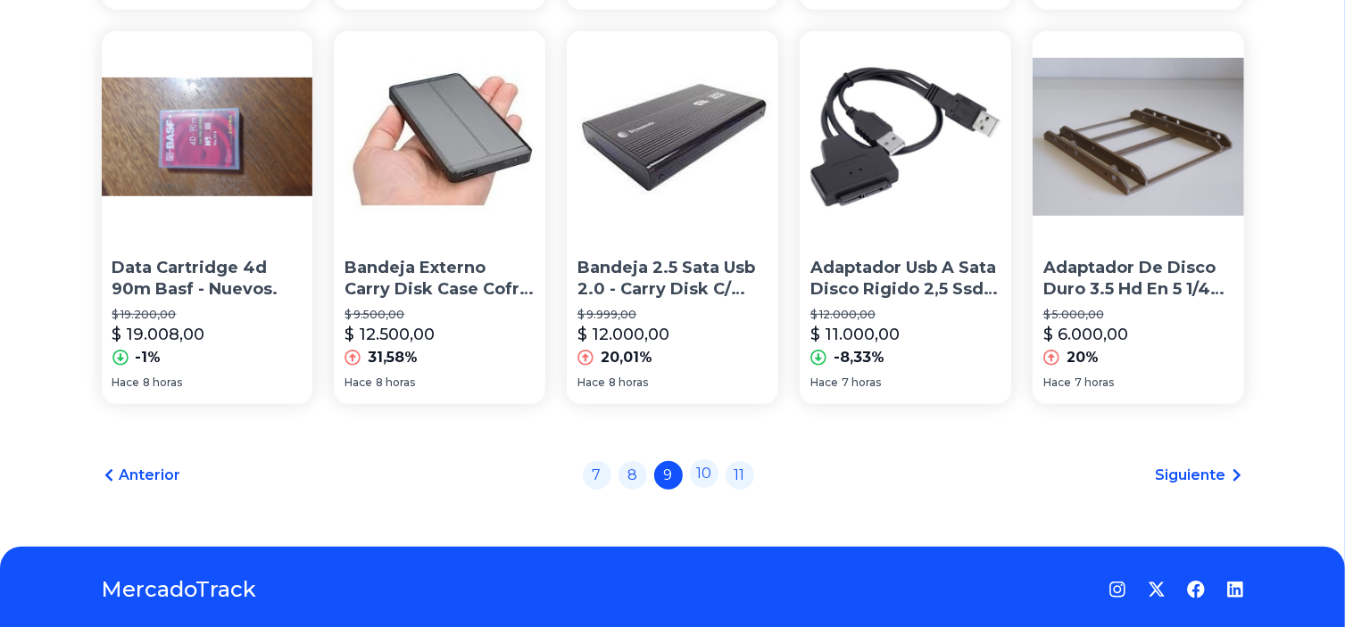
click at [718, 479] on link "10" at bounding box center [704, 474] width 29 height 29
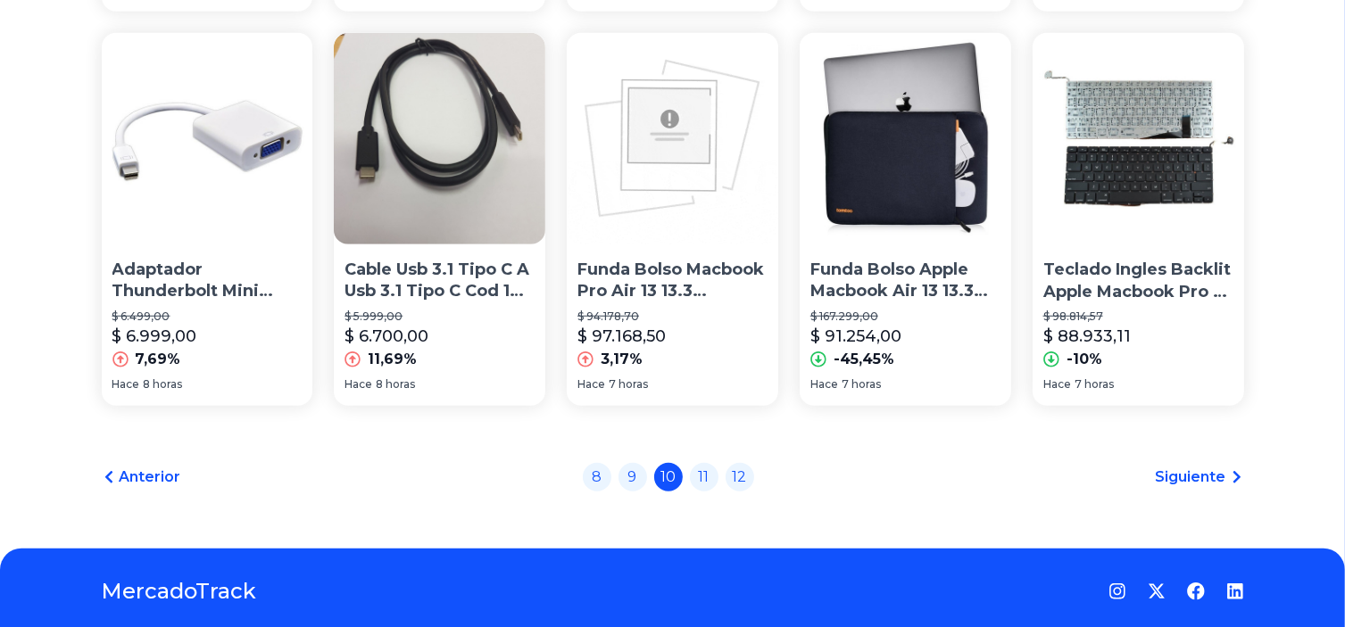
scroll to position [1339, 0]
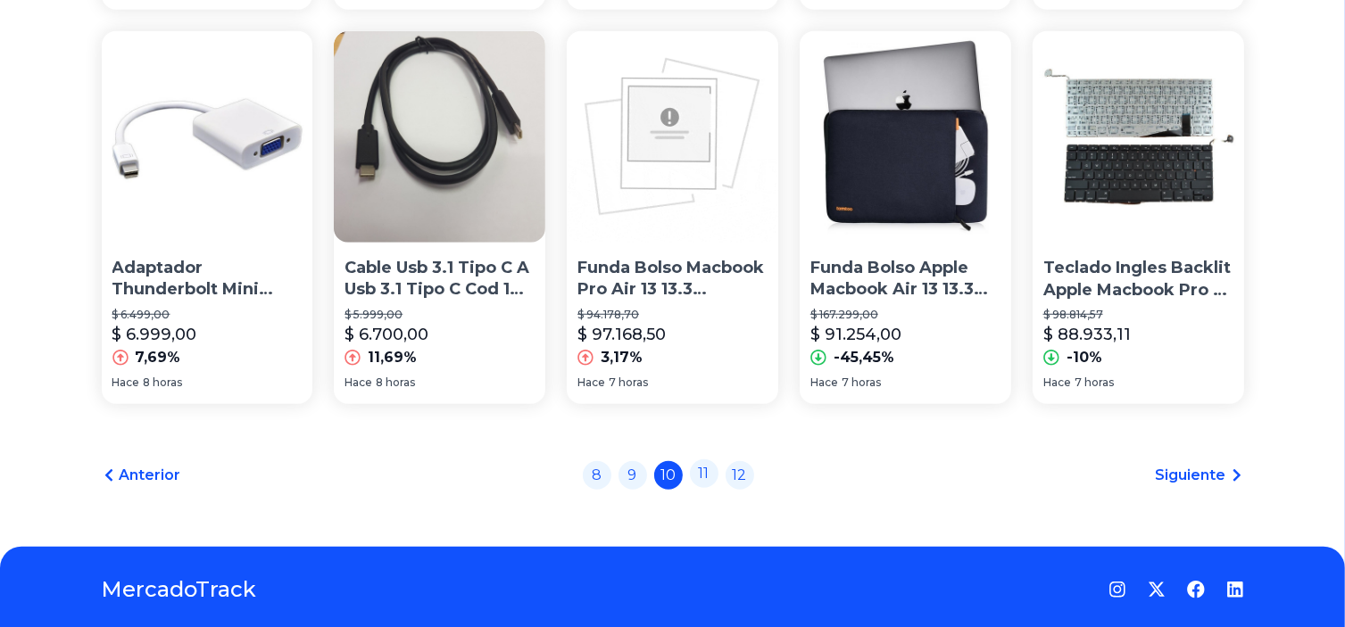
click at [714, 470] on link "11" at bounding box center [704, 474] width 29 height 29
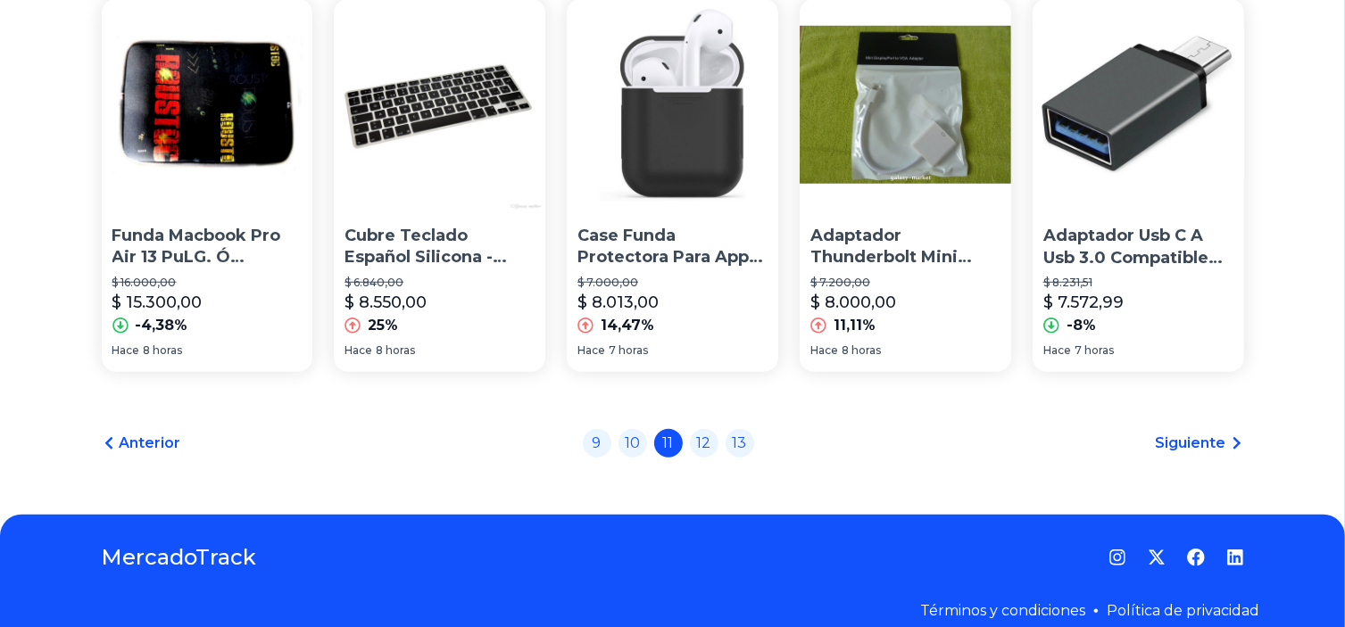
scroll to position [1394, 0]
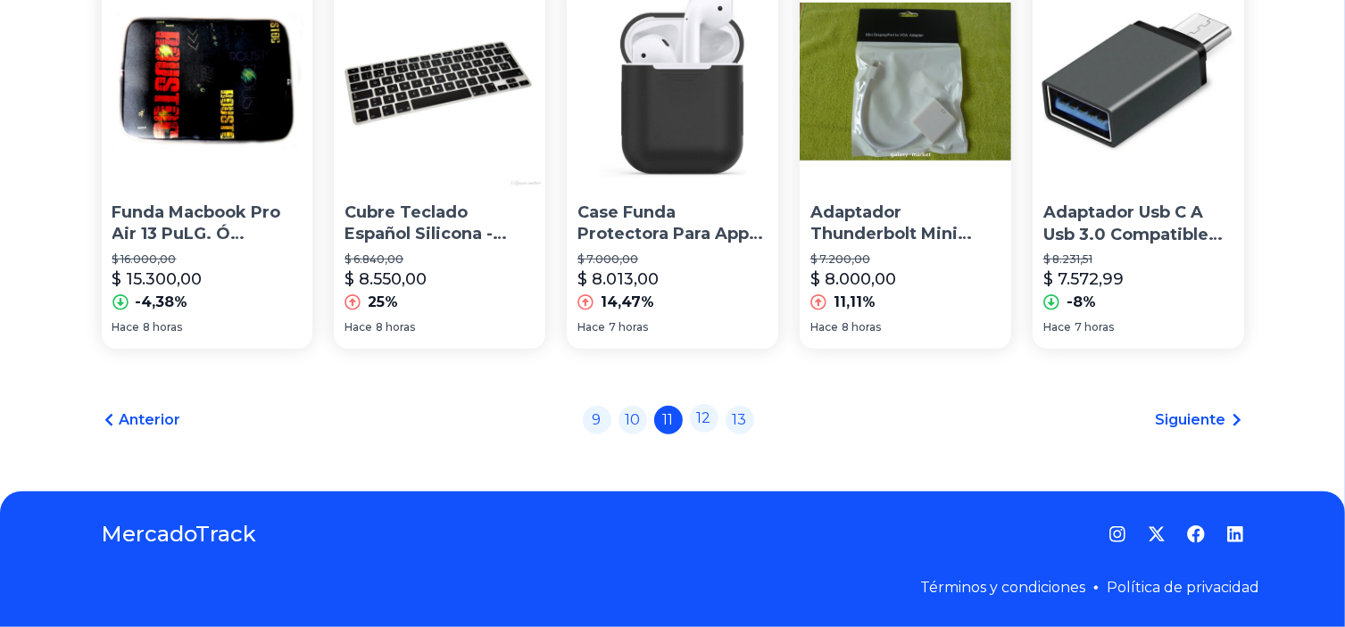
click at [717, 420] on link "12" at bounding box center [704, 418] width 29 height 29
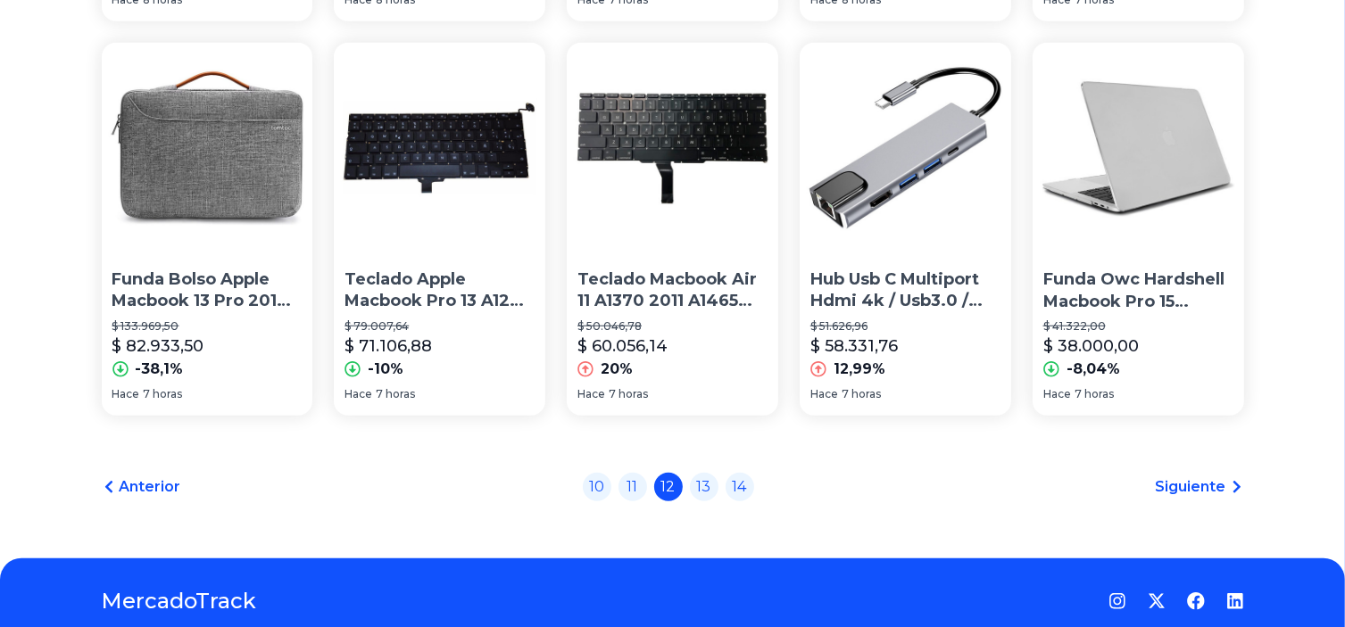
scroll to position [1394, 0]
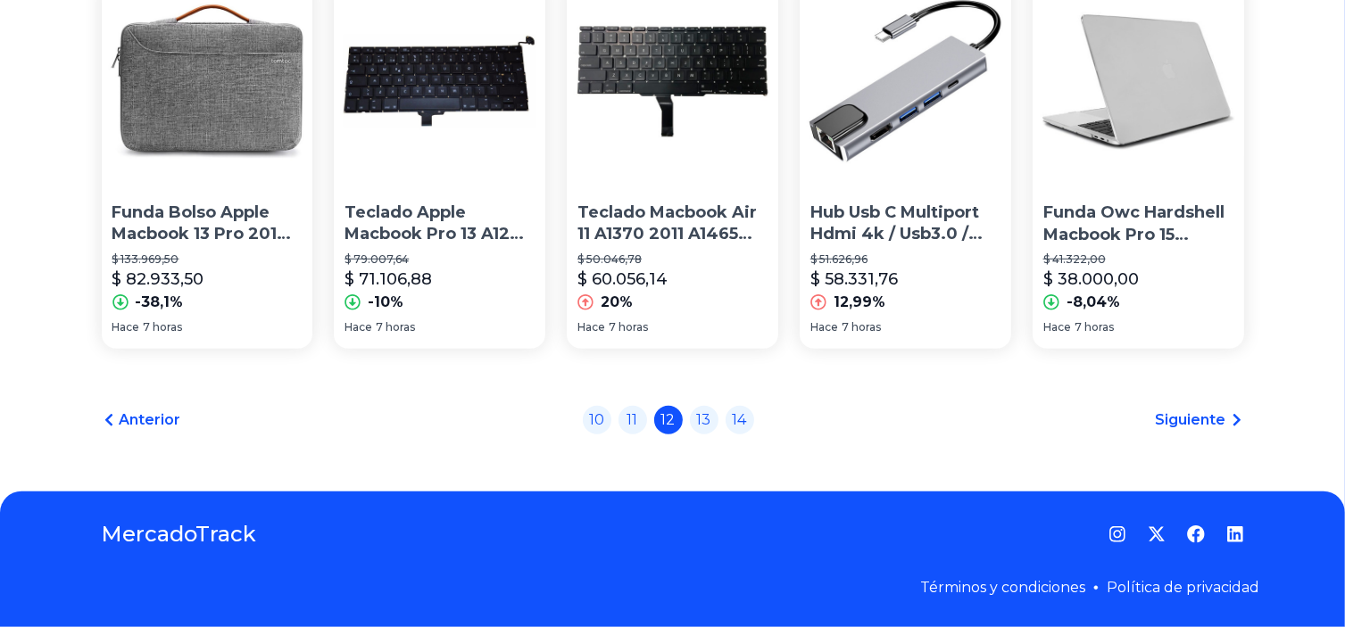
click at [717, 420] on link "13" at bounding box center [704, 420] width 29 height 29
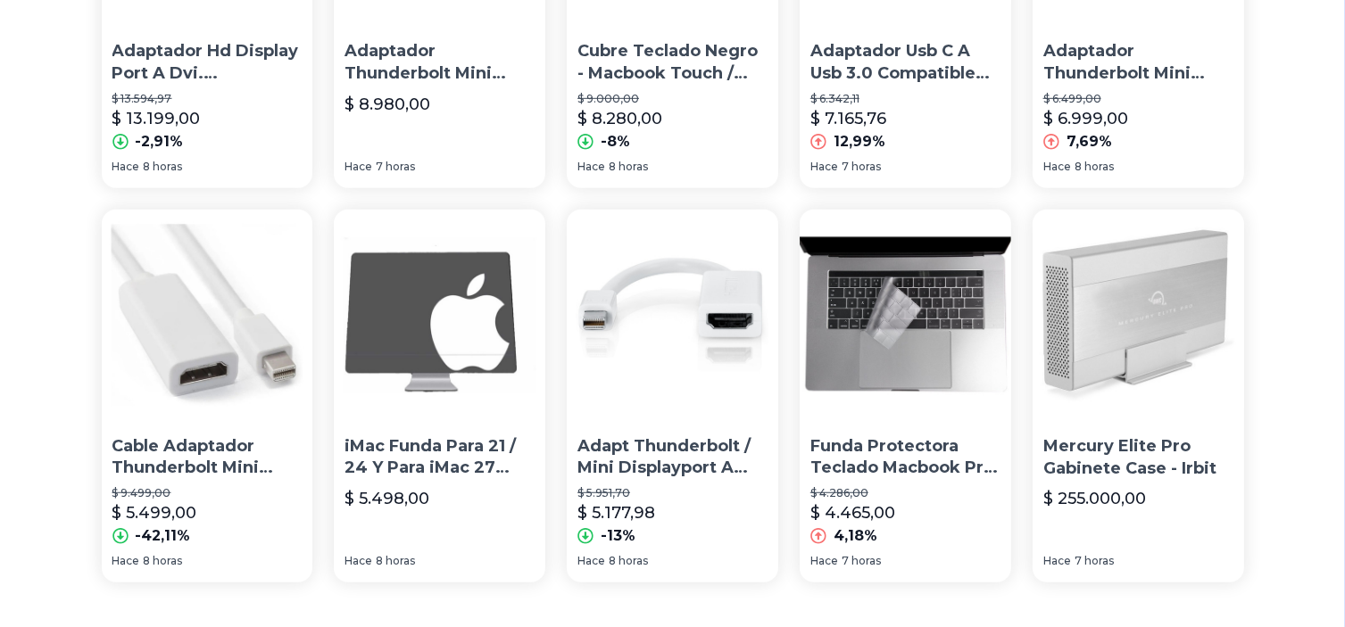
scroll to position [1394, 0]
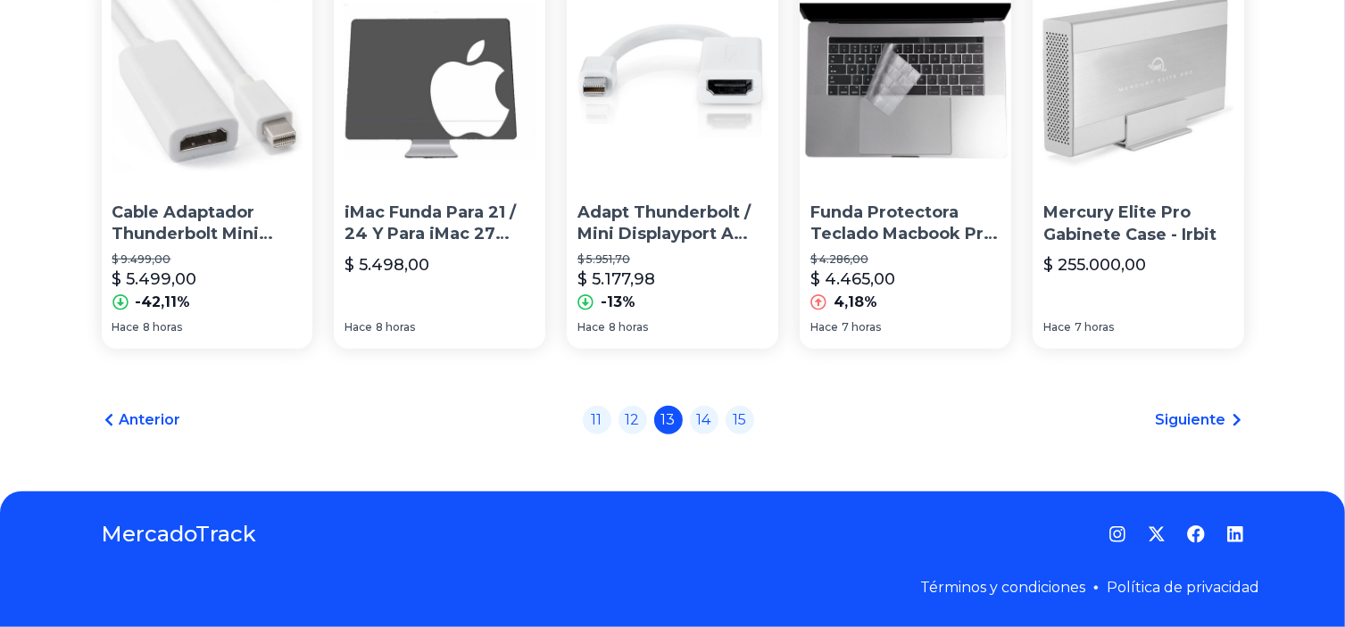
click at [717, 420] on link "14" at bounding box center [704, 420] width 29 height 29
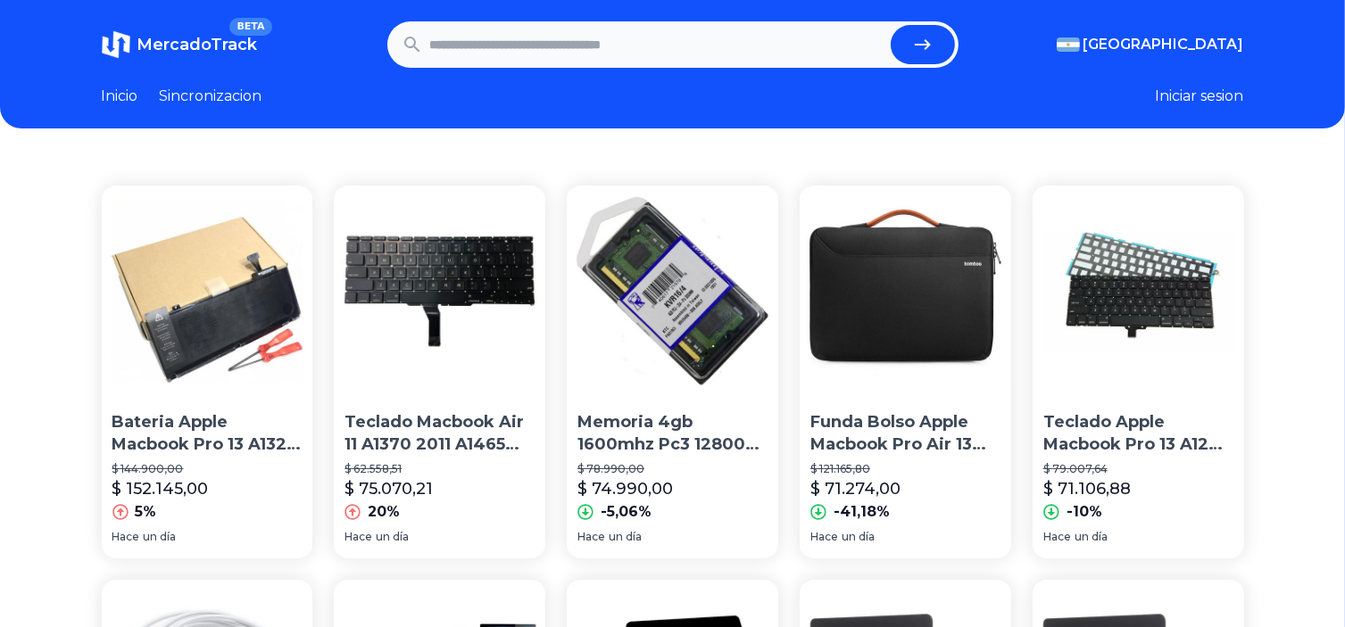
click at [178, 36] on span "MercadoTrack" at bounding box center [197, 45] width 120 height 20
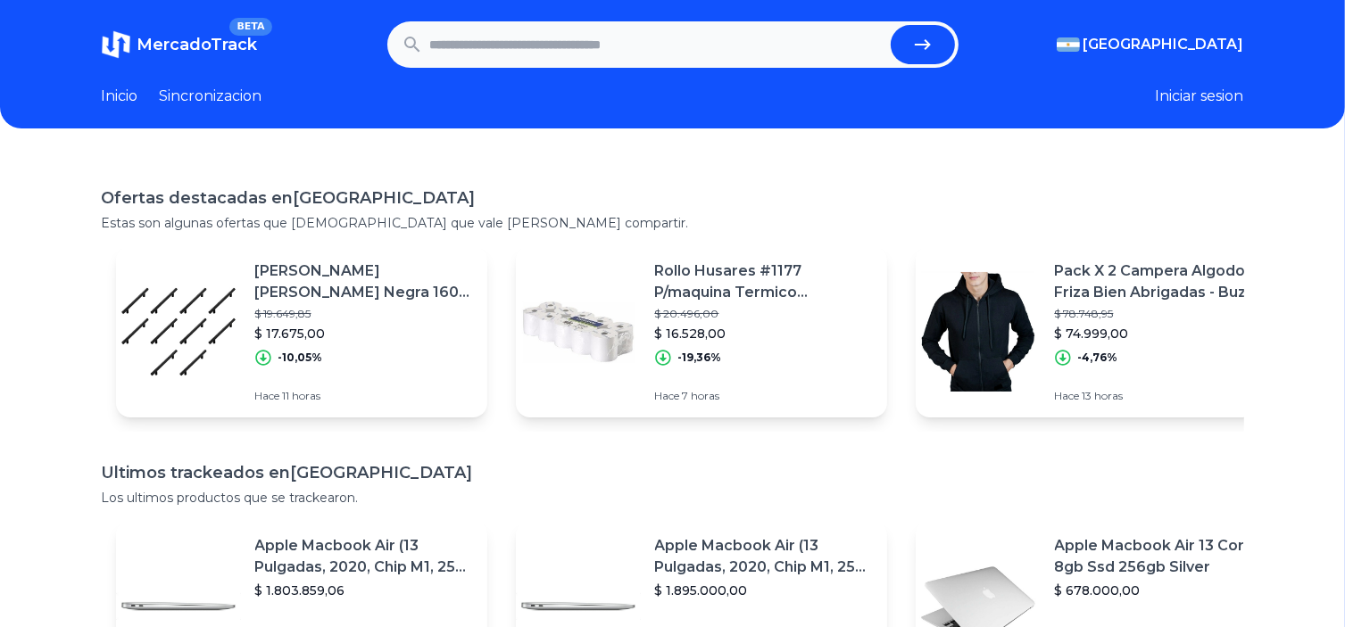
click at [1197, 95] on button "Iniciar sesion" at bounding box center [1200, 96] width 88 height 21
click at [469, 44] on input "text" at bounding box center [656, 44] width 453 height 39
click at [589, 53] on input "text" at bounding box center [656, 44] width 453 height 39
type input "**********"
click at [891, 25] on button "submit" at bounding box center [923, 44] width 64 height 39
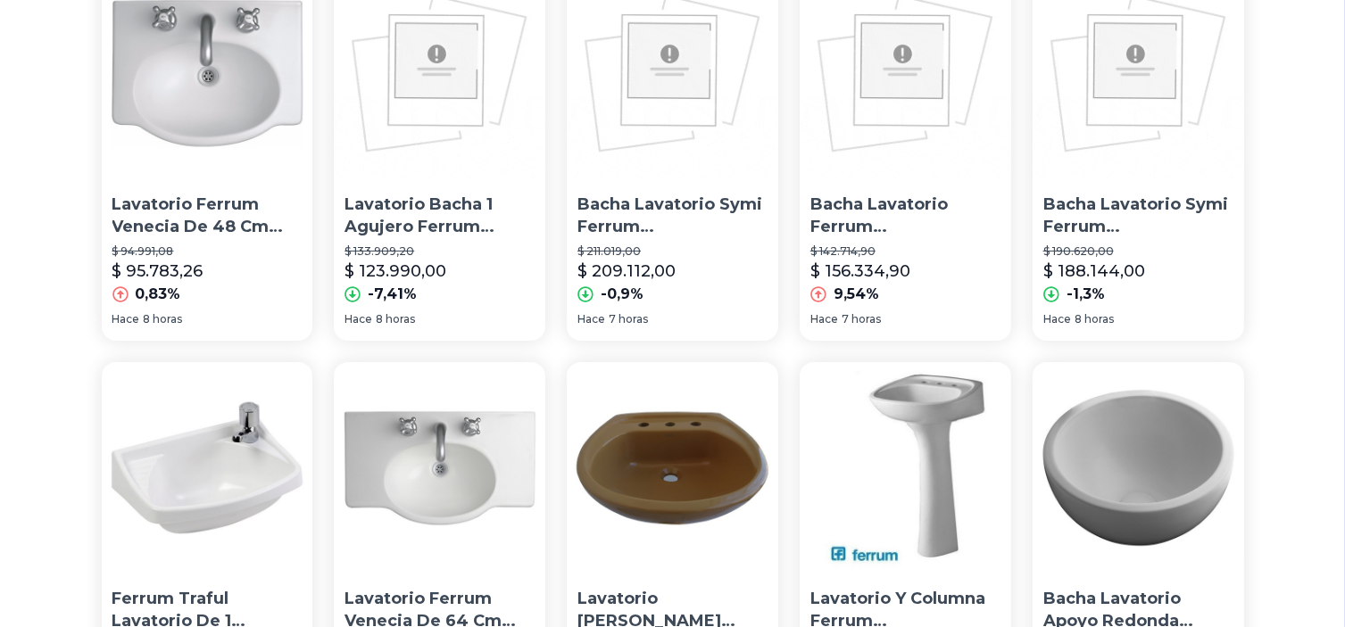
scroll to position [268, 0]
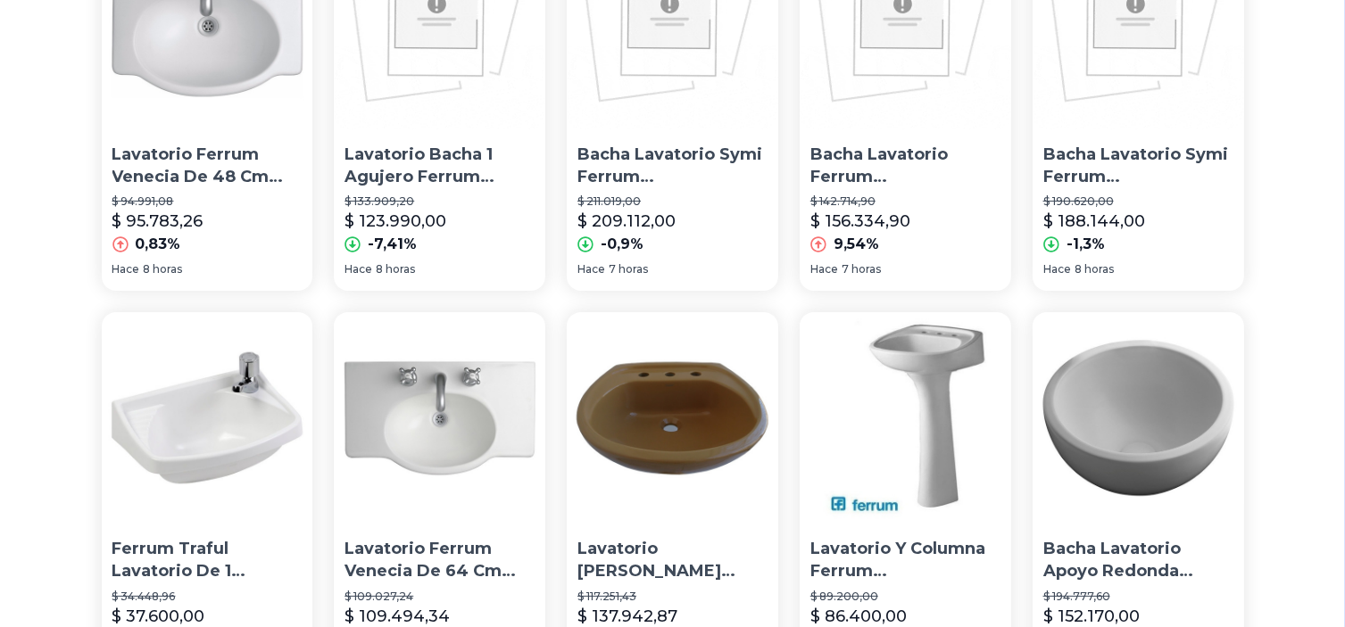
click at [687, 177] on p "Bacha Lavatorio Symi Ferrum Loza Blanca Cta" at bounding box center [672, 166] width 190 height 45
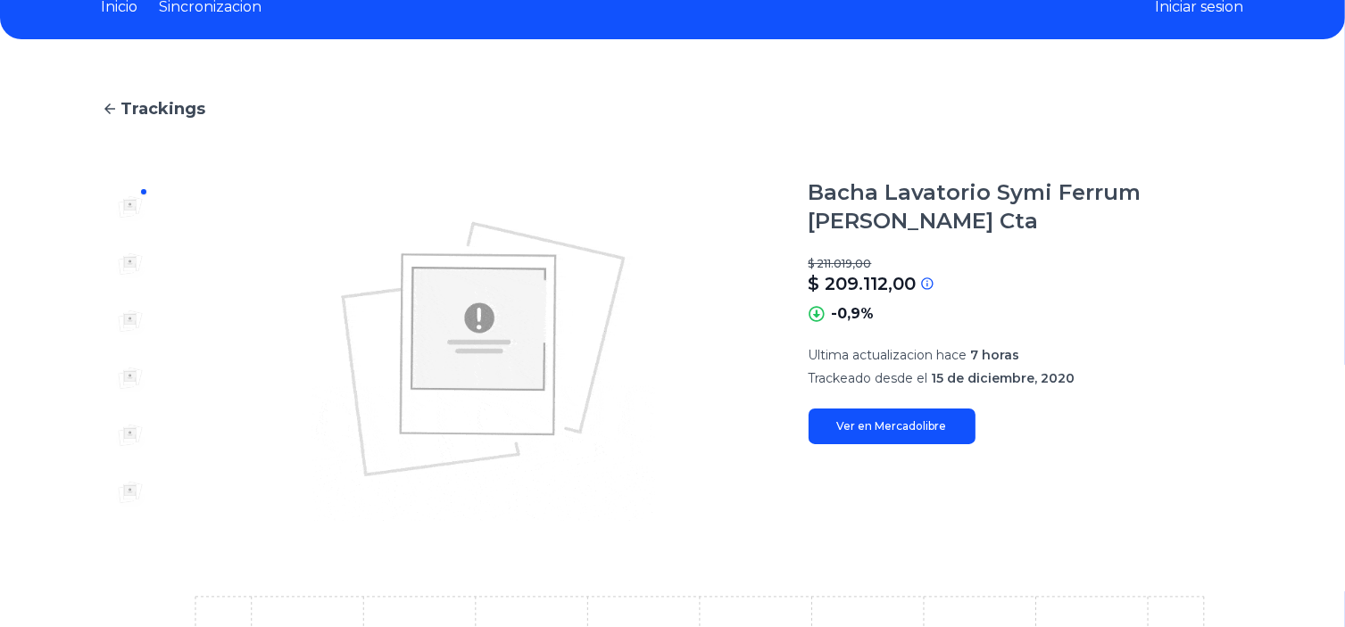
scroll to position [178, 0]
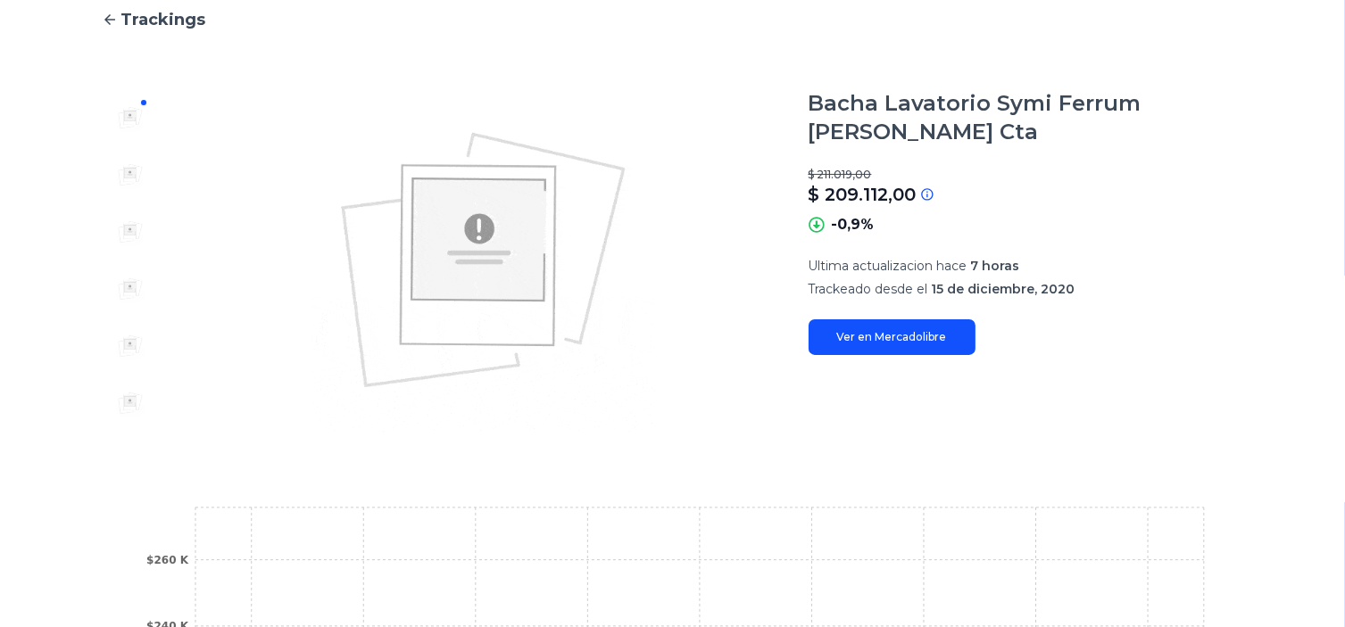
click at [957, 137] on h1 "Bacha Lavatorio Symi Ferrum Loza Blanca Cta" at bounding box center [1026, 117] width 435 height 57
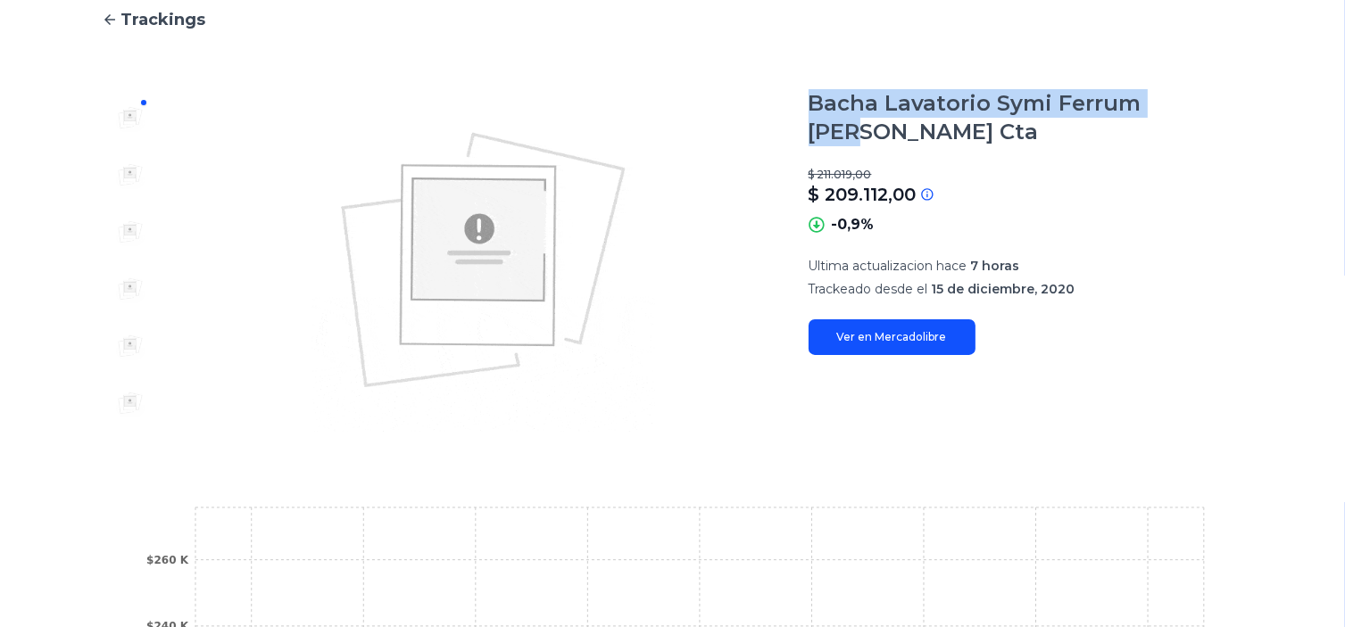
drag, startPoint x: 1239, startPoint y: 104, endPoint x: 810, endPoint y: 90, distance: 428.6
click at [810, 90] on section "Bacha Lavatorio Symi Ferrum Loza Blanca Cta $ 211.019,00 $ 209.112,00 Si el pre…" at bounding box center [673, 260] width 1142 height 343
type input "**********"
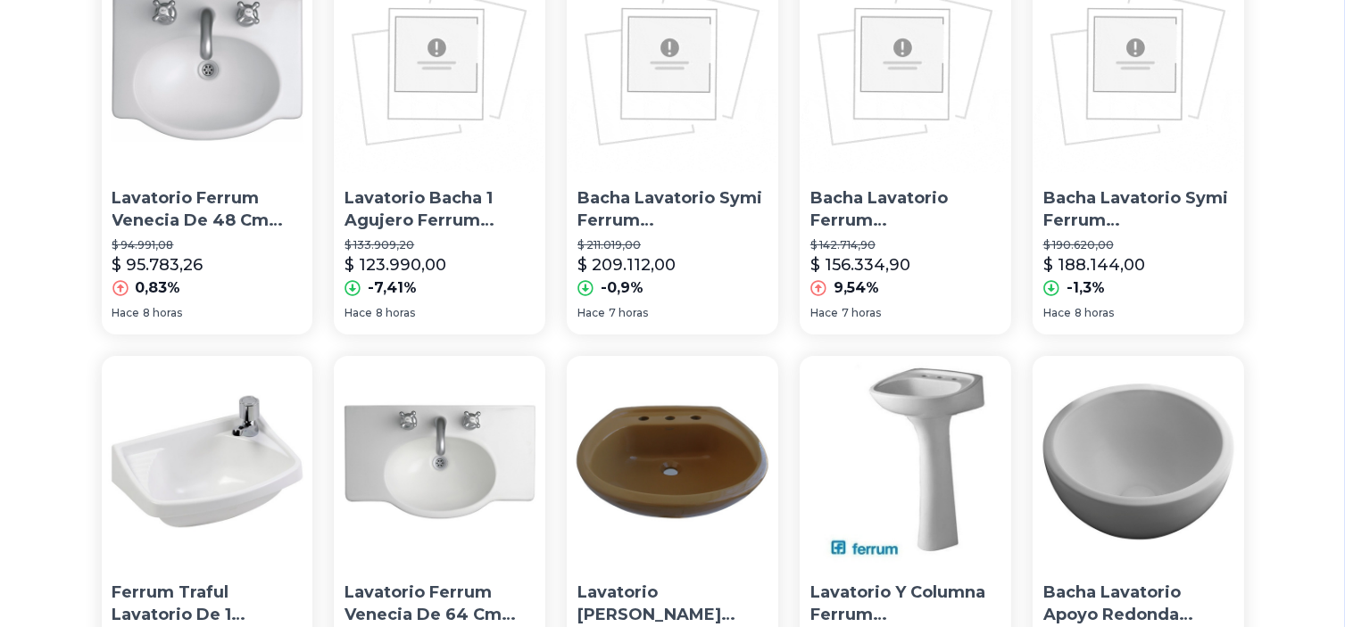
scroll to position [178, 0]
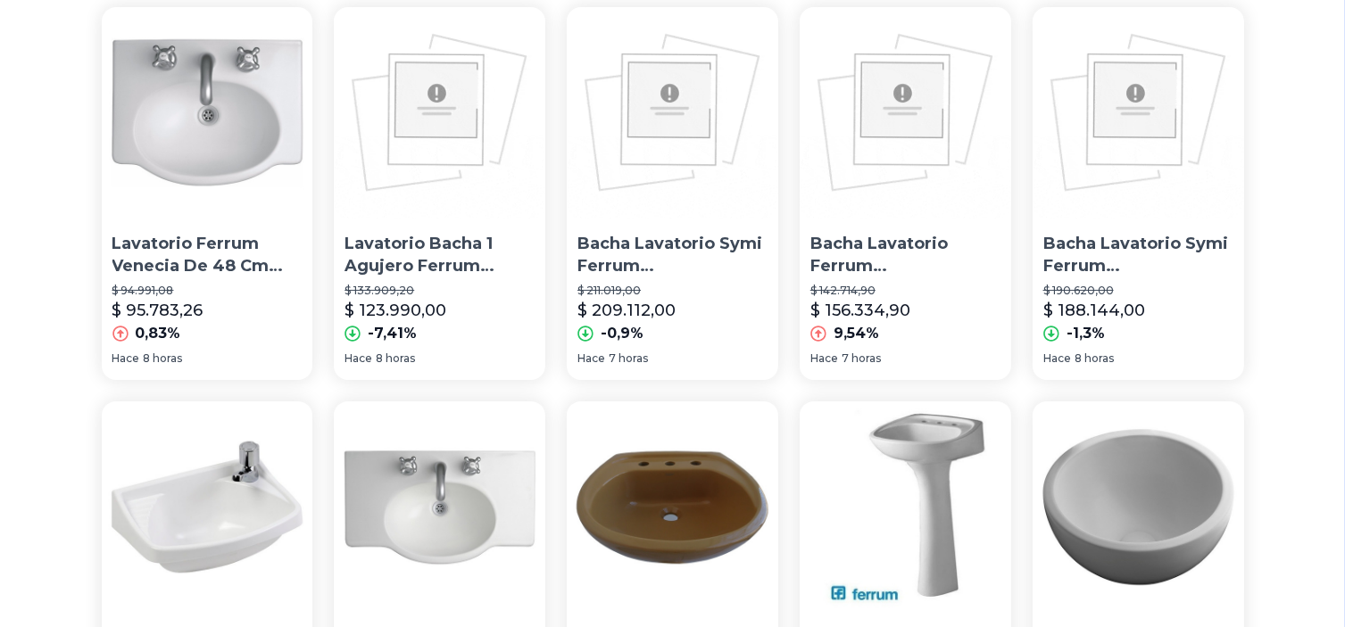
click at [432, 261] on p "Lavatorio Bacha 1 Agujero Ferrum Armonica Elea Oval Lo1f" at bounding box center [439, 255] width 190 height 45
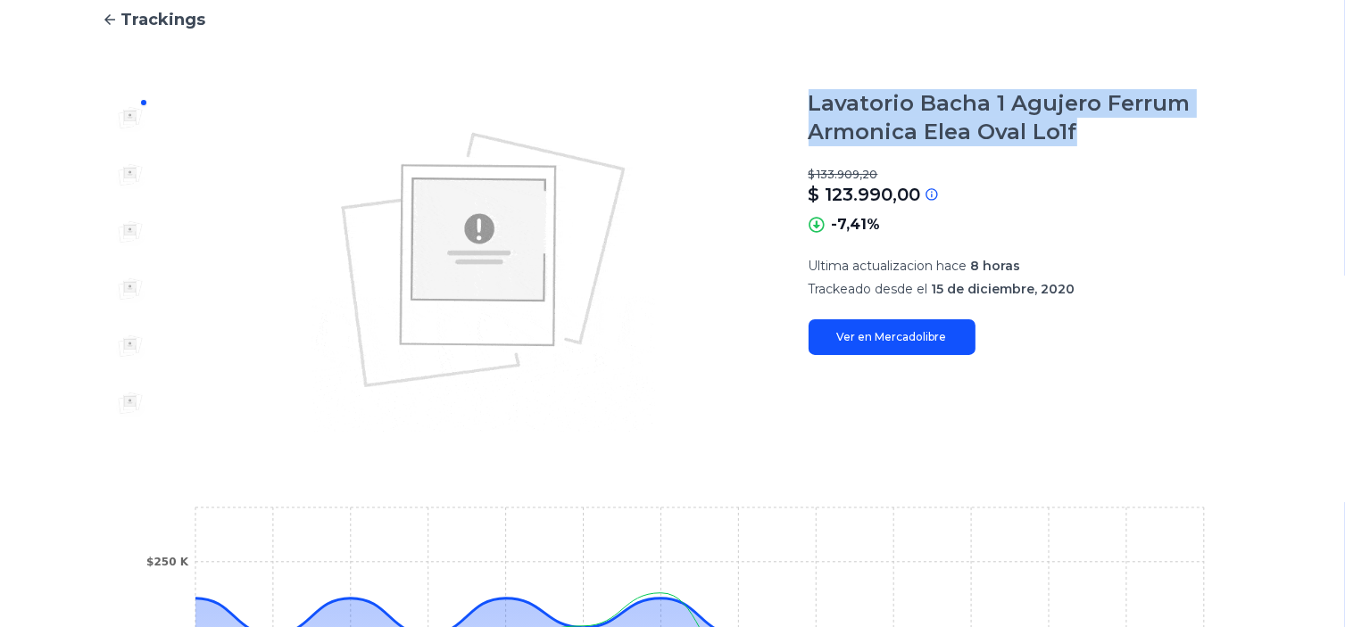
drag, startPoint x: 817, startPoint y: 98, endPoint x: 1095, endPoint y: 122, distance: 278.6
click at [1095, 122] on h1 "Lavatorio Bacha 1 Agujero Ferrum Armonica Elea Oval Lo1f" at bounding box center [1026, 117] width 435 height 57
type input "**********"
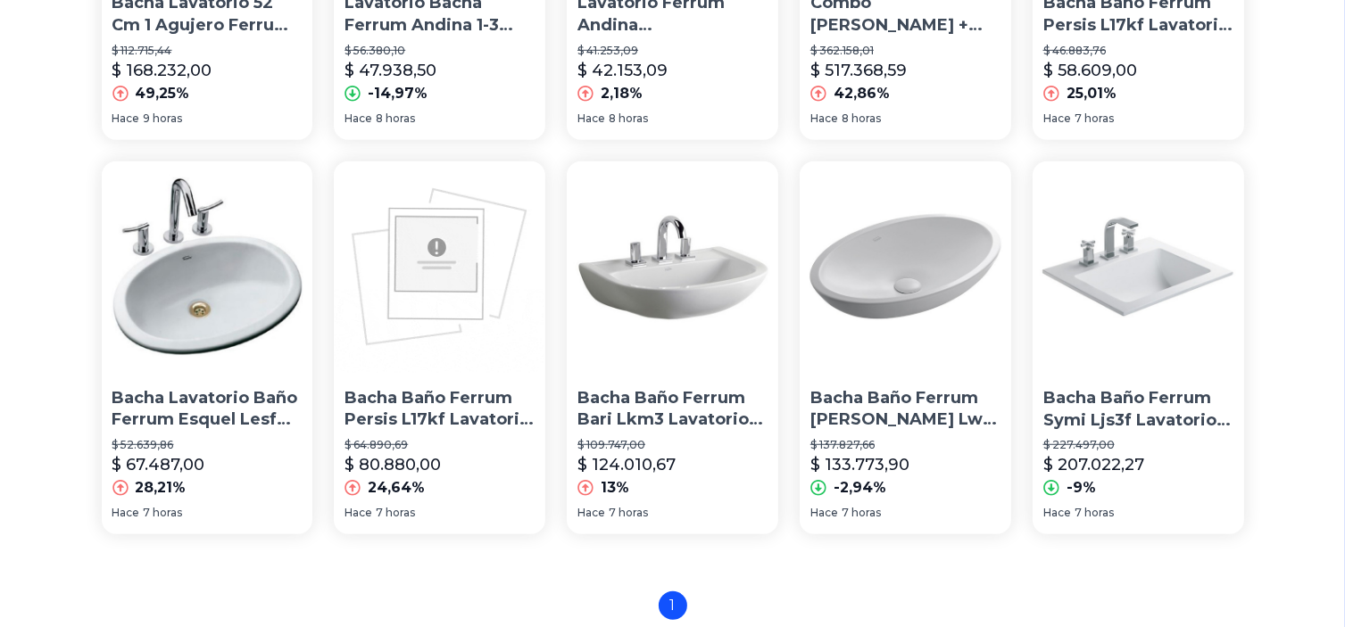
scroll to position [1249, 0]
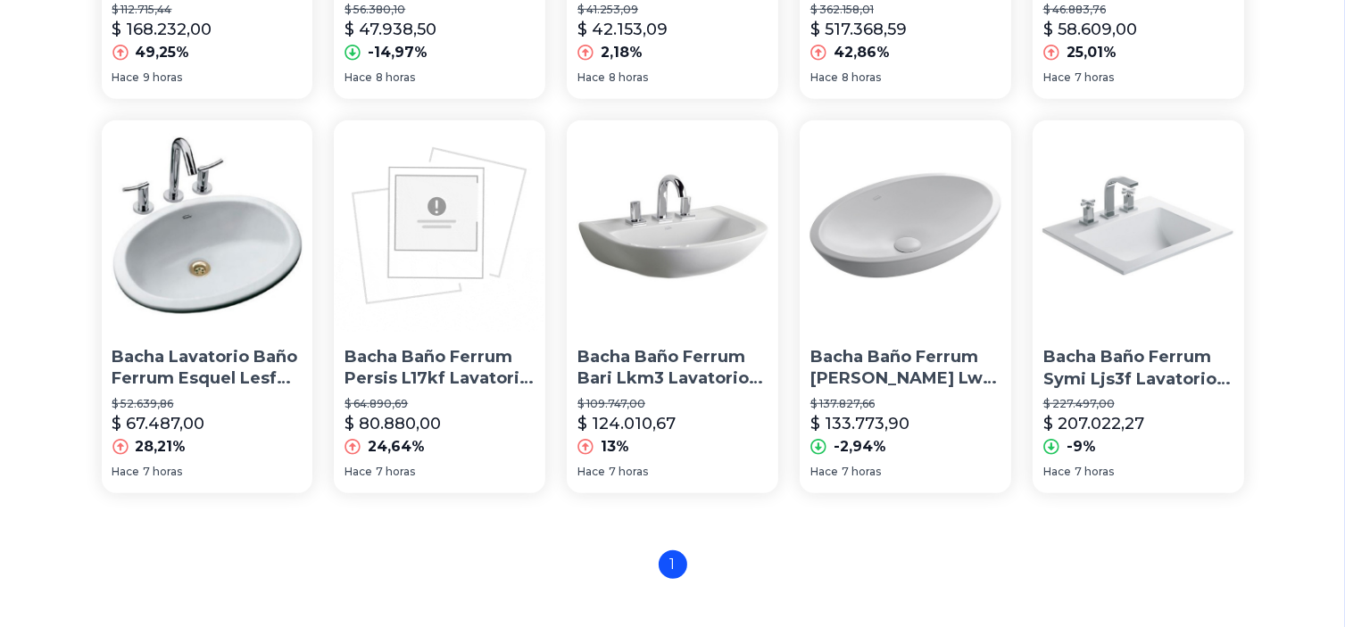
click at [703, 361] on p "Bacha Baño Ferrum Bari Lkm3 Lavatorio 3 Agujeros" at bounding box center [672, 368] width 190 height 45
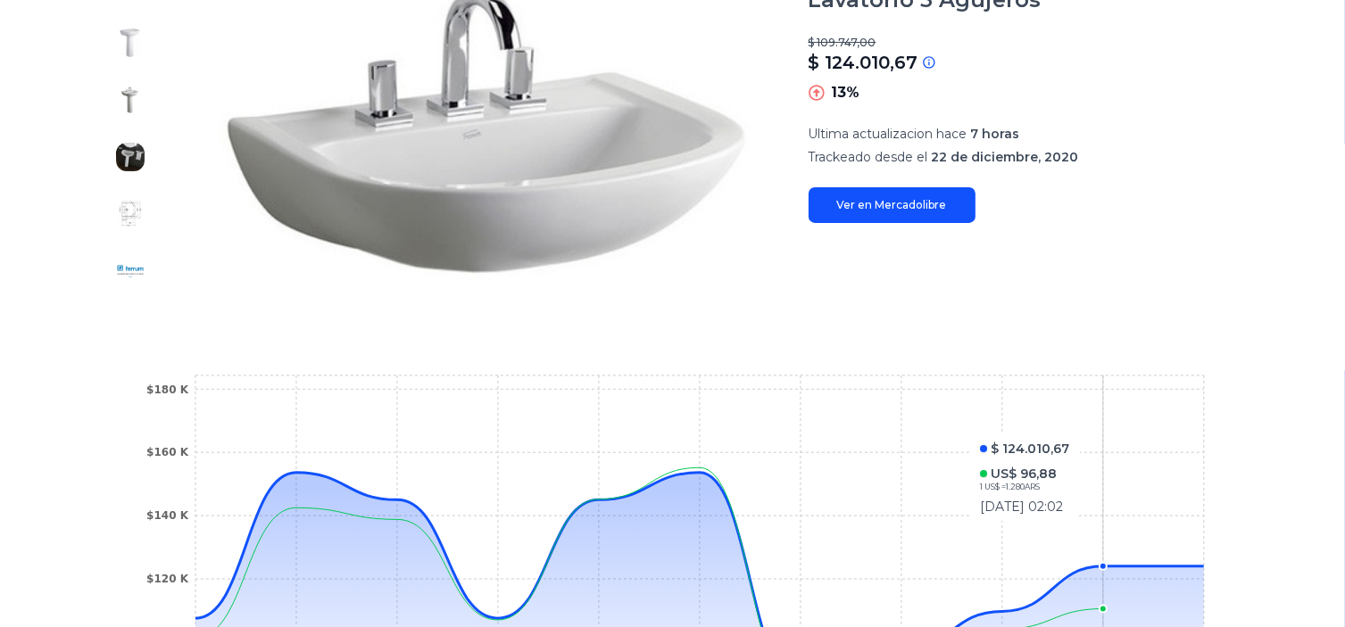
scroll to position [238, 0]
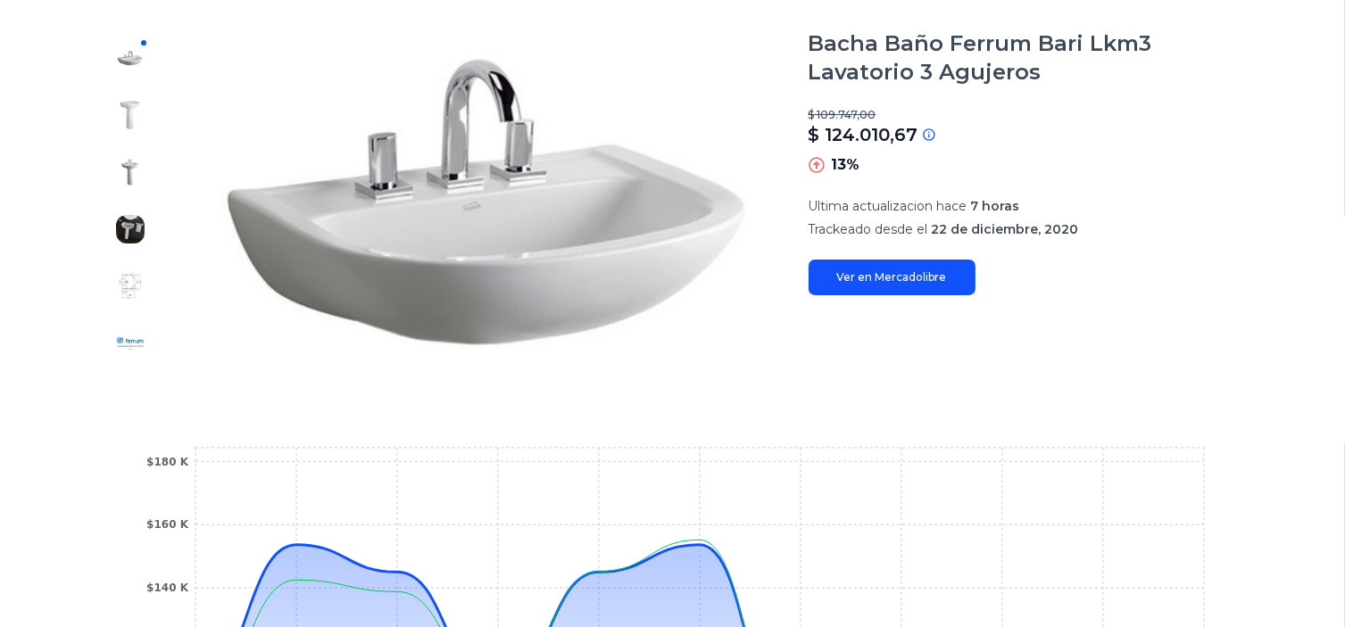
click at [129, 290] on img at bounding box center [130, 286] width 29 height 29
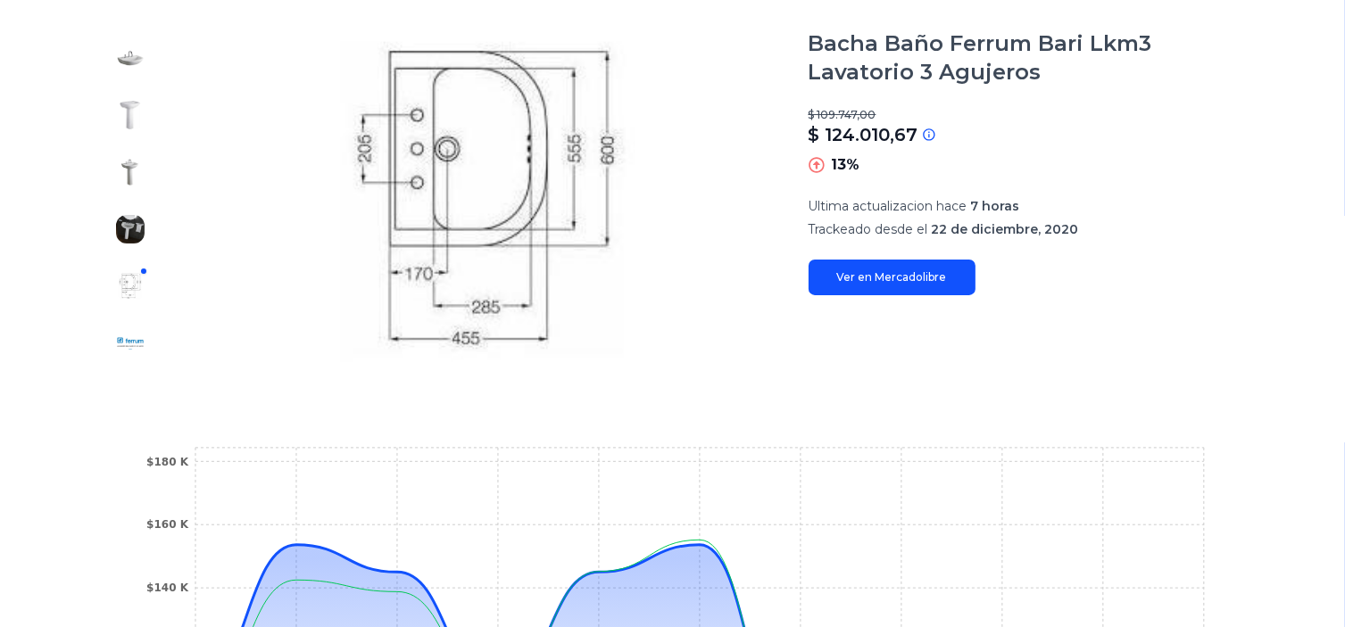
type input "**********"
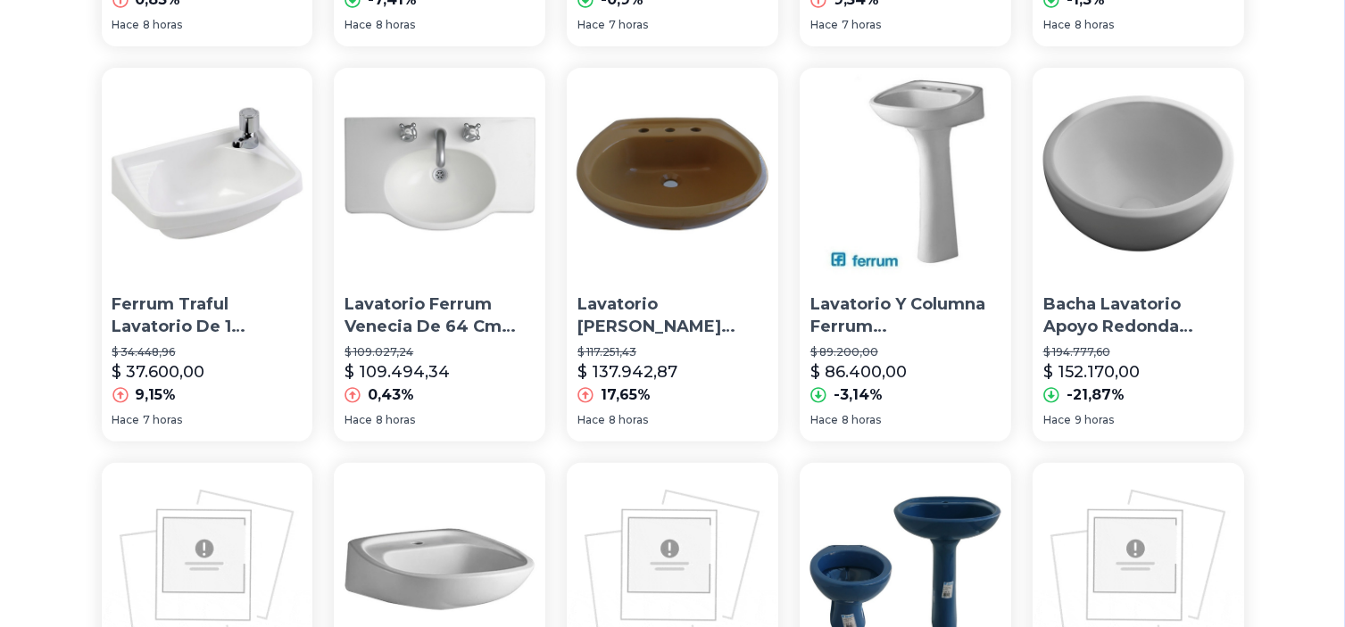
scroll to position [427, 0]
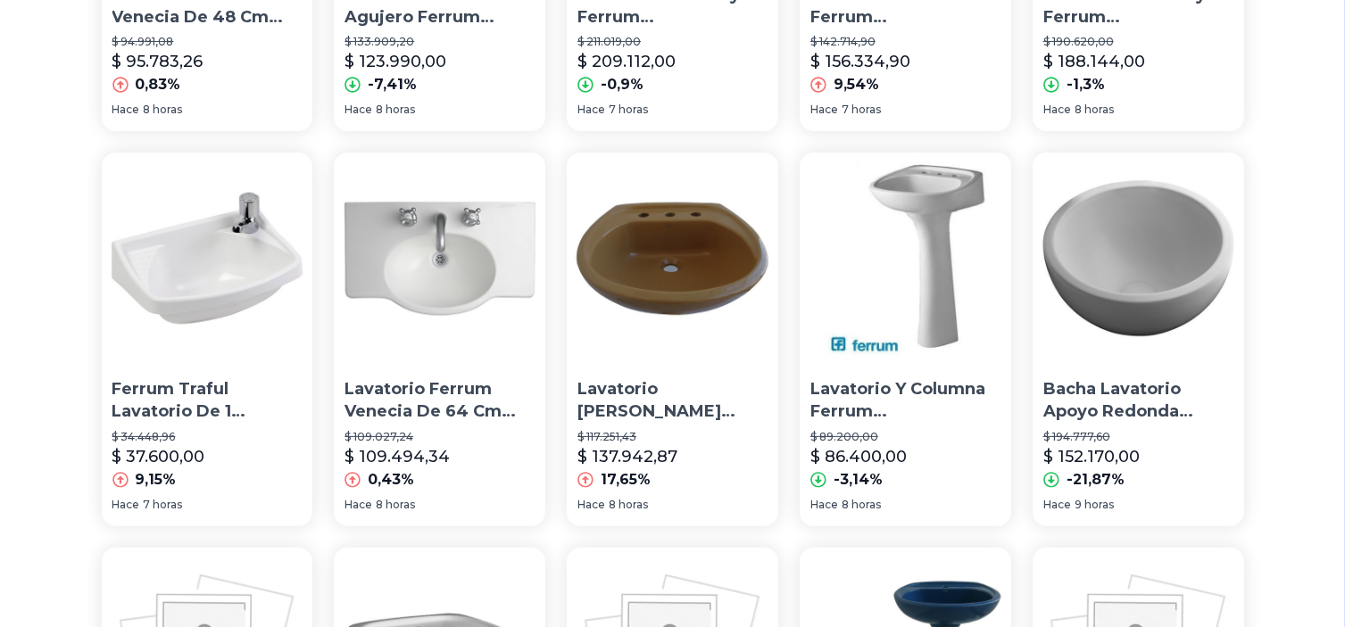
click at [879, 411] on p "Lavatorio Y Columna Ferrum Andino Uno O Tres Agujeros" at bounding box center [905, 400] width 190 height 45
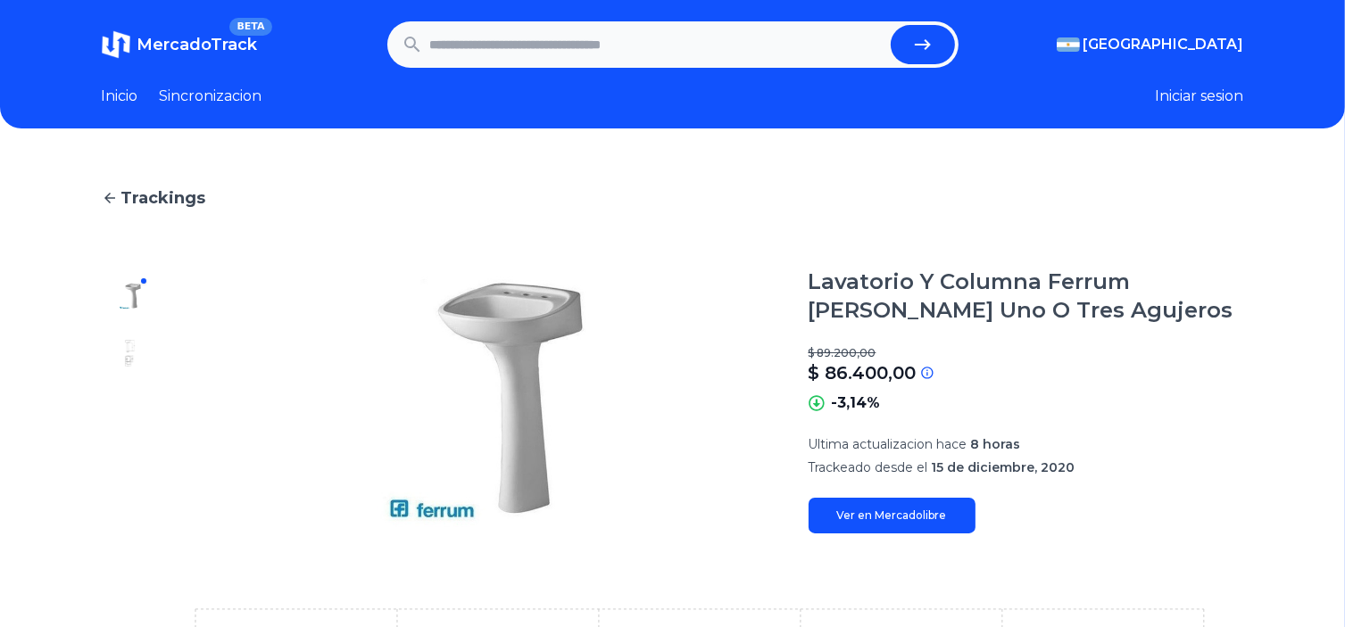
click at [145, 351] on img at bounding box center [130, 353] width 29 height 29
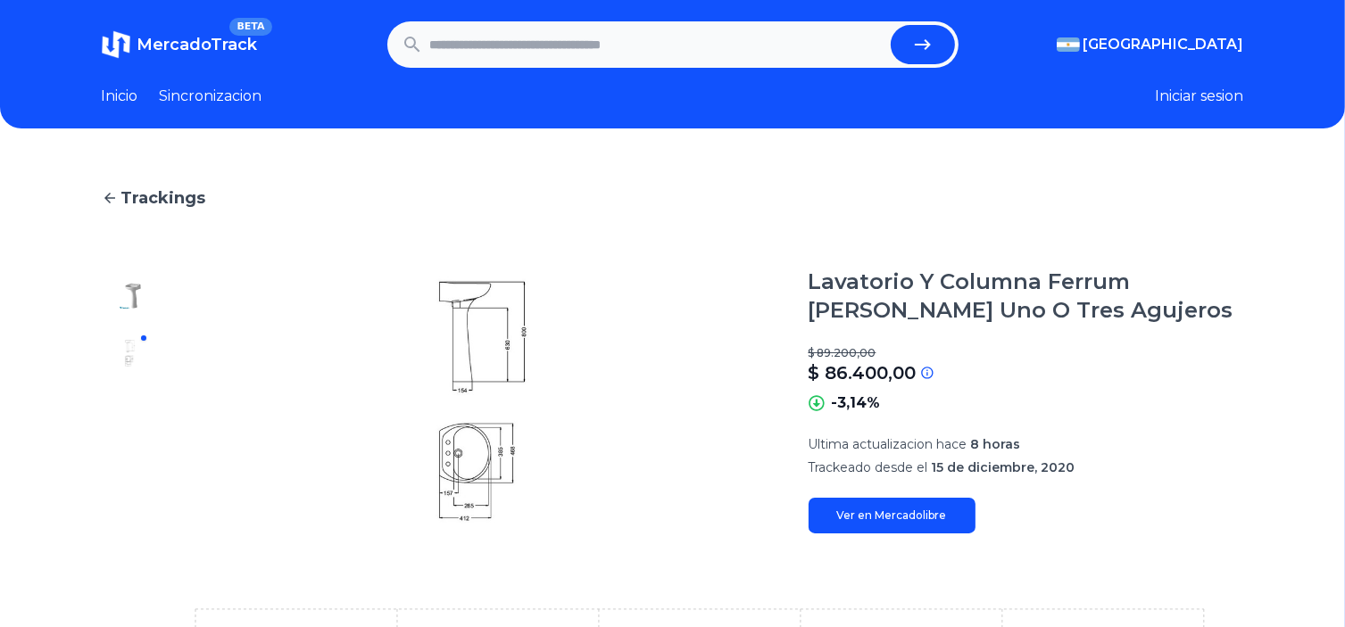
click at [476, 447] on img at bounding box center [484, 401] width 578 height 266
type input "**********"
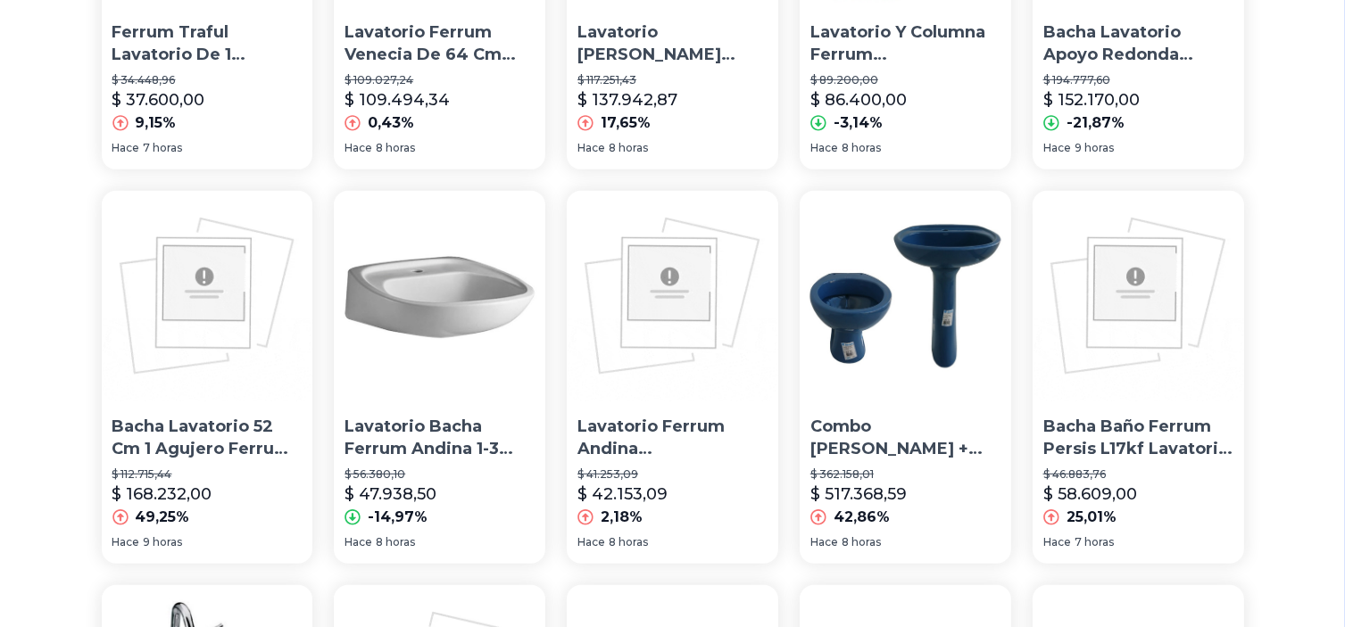
scroll to position [1320, 0]
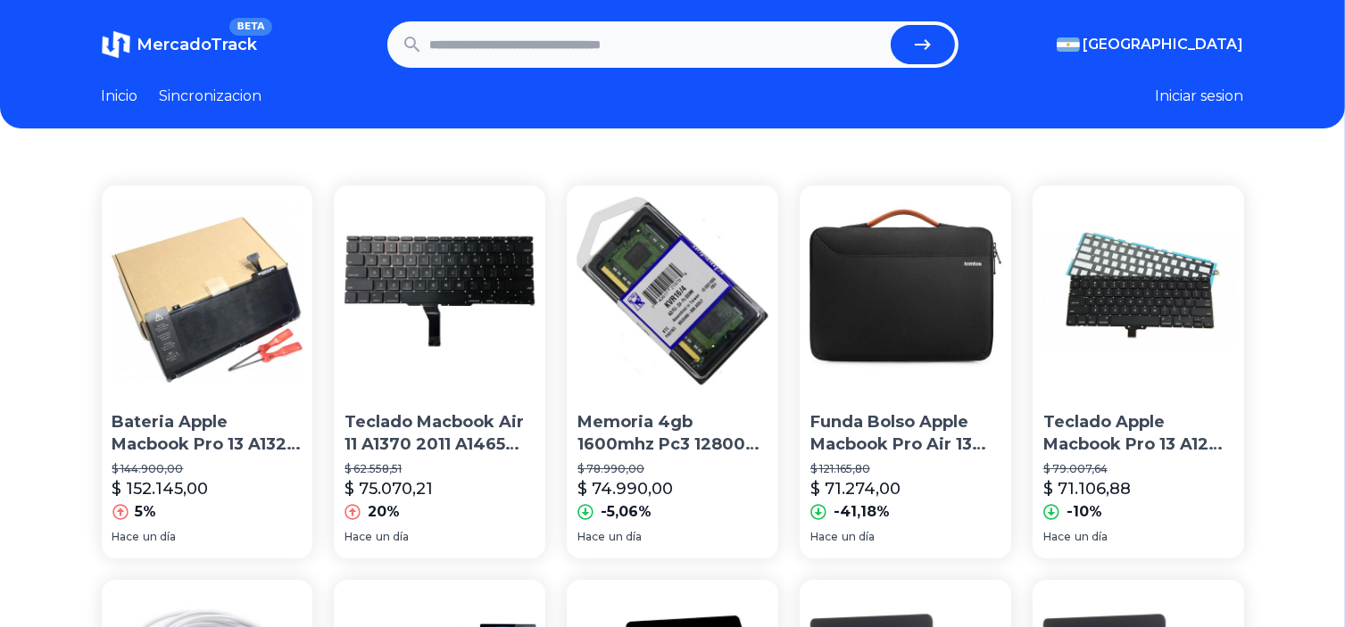
click at [193, 97] on link "Sincronizacion" at bounding box center [211, 96] width 103 height 21
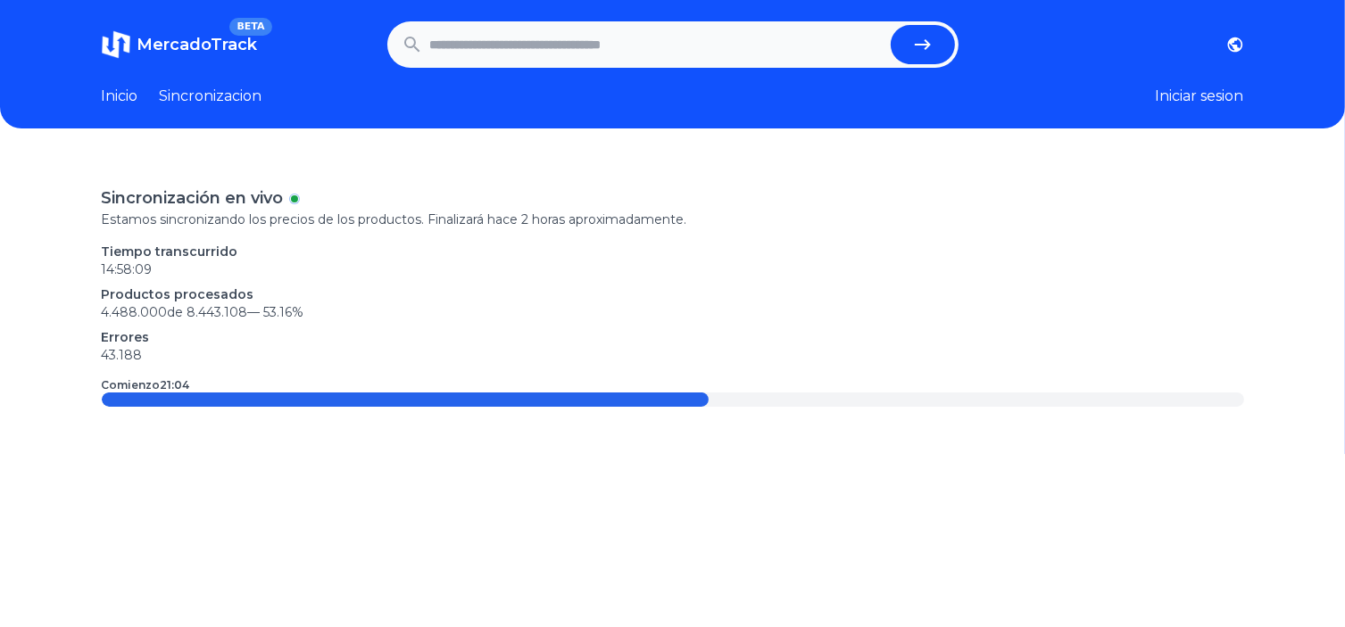
click at [126, 88] on link "Inicio" at bounding box center [120, 96] width 37 height 21
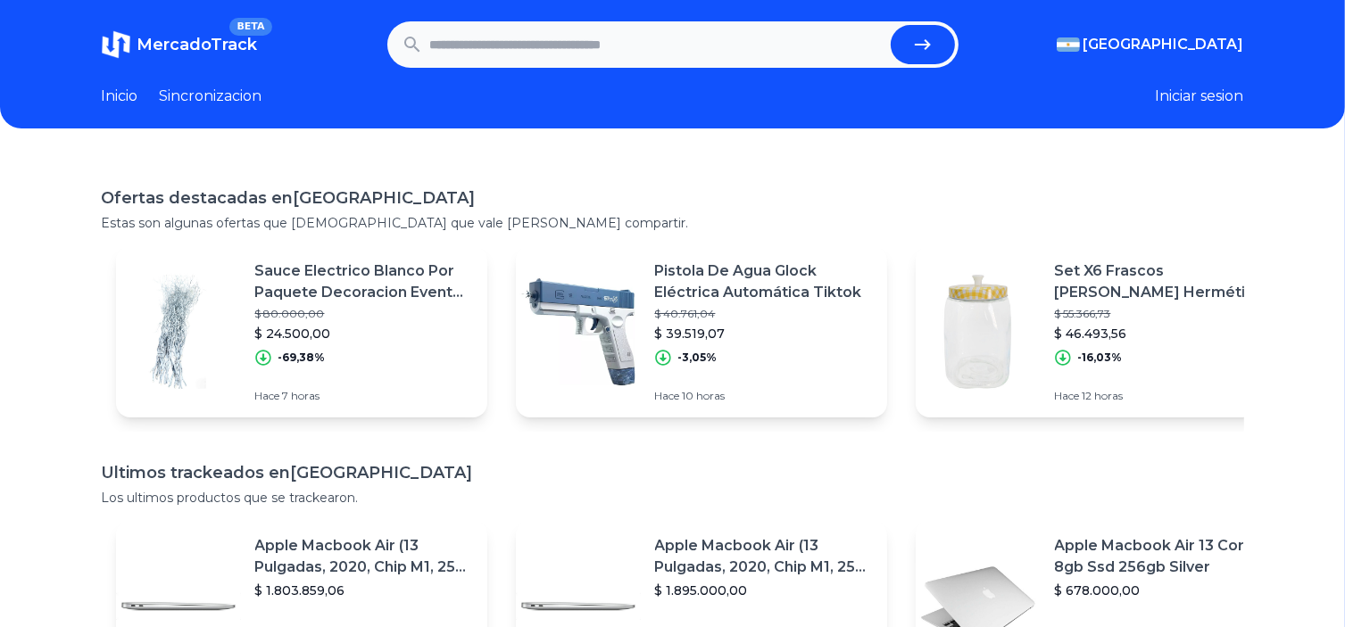
click at [524, 48] on input "text" at bounding box center [656, 44] width 453 height 39
type input "**********"
click at [891, 25] on button "submit" at bounding box center [923, 44] width 64 height 39
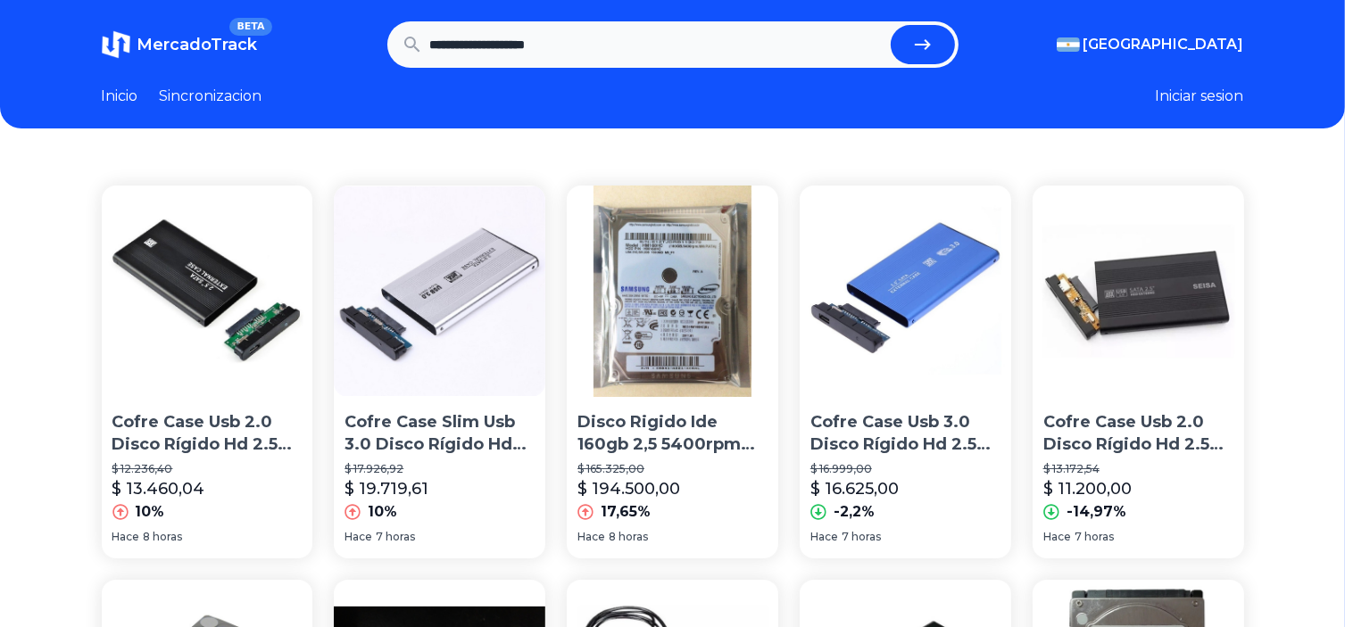
drag, startPoint x: 626, startPoint y: 42, endPoint x: 111, endPoint y: -37, distance: 521.7
type input "*********"
click at [891, 25] on button "submit" at bounding box center [923, 44] width 64 height 39
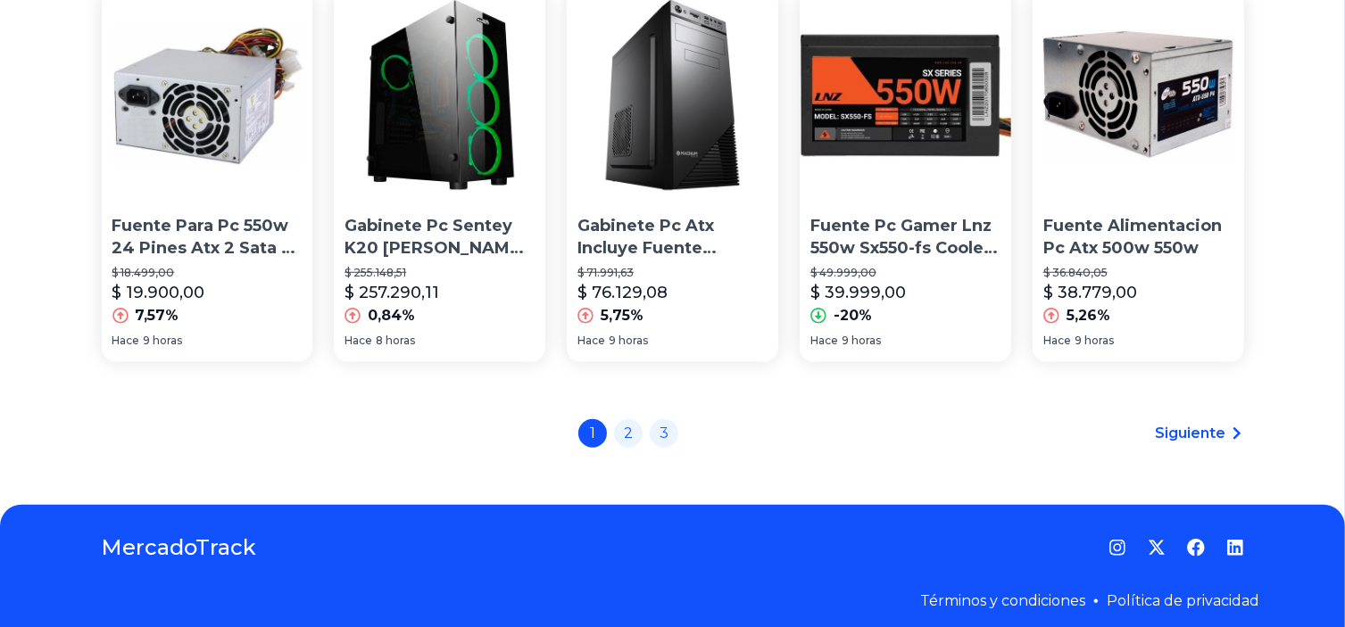
scroll to position [1394, 0]
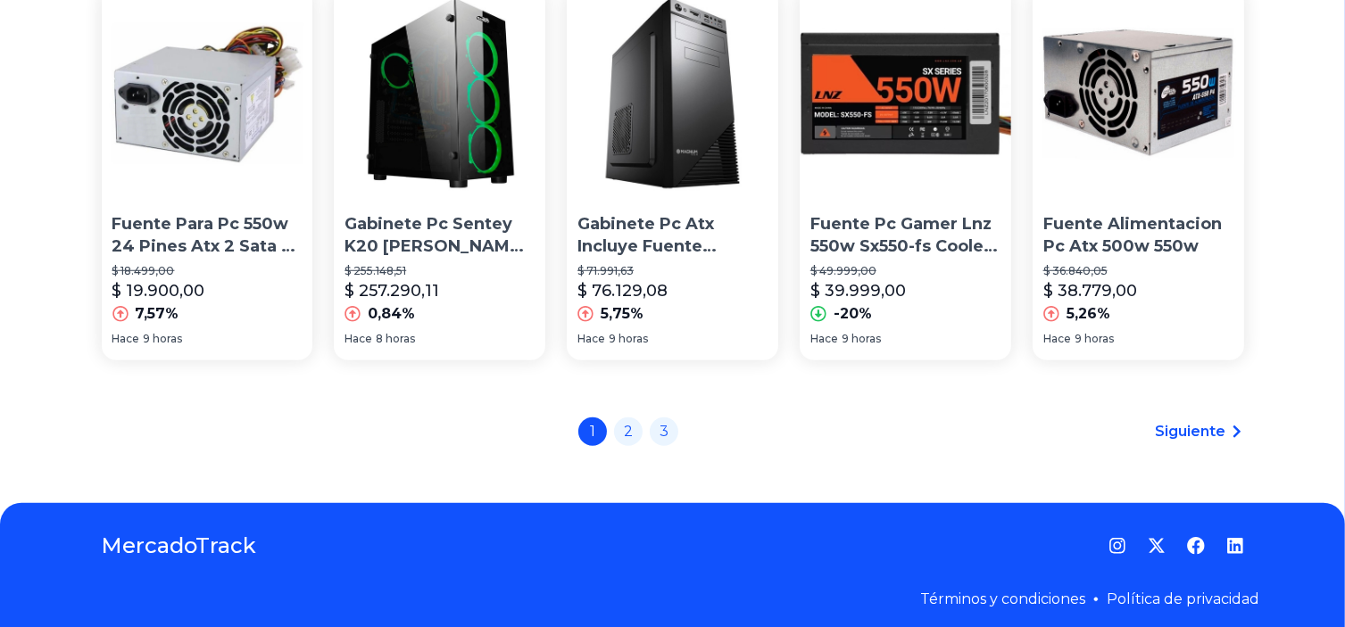
click at [224, 234] on p "Fuente Para Pc 550w 24 Pines Atx 2 Sata 2 Molex" at bounding box center [207, 235] width 190 height 45
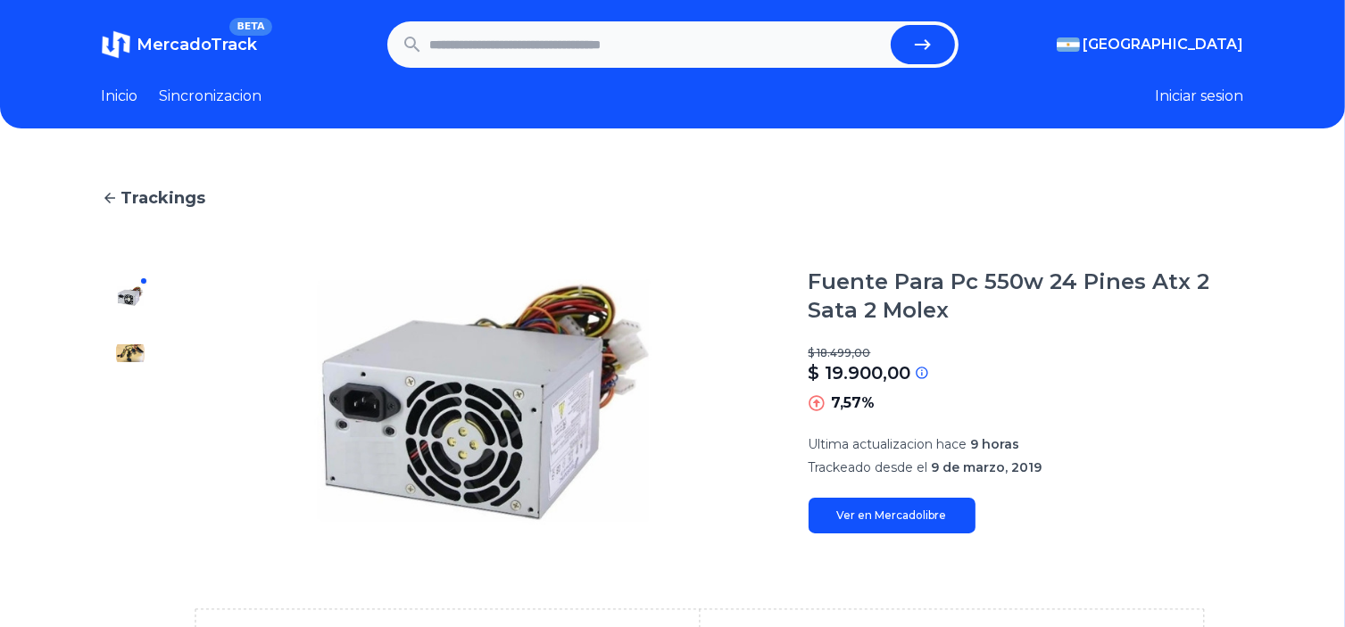
click at [136, 350] on img at bounding box center [130, 353] width 29 height 29
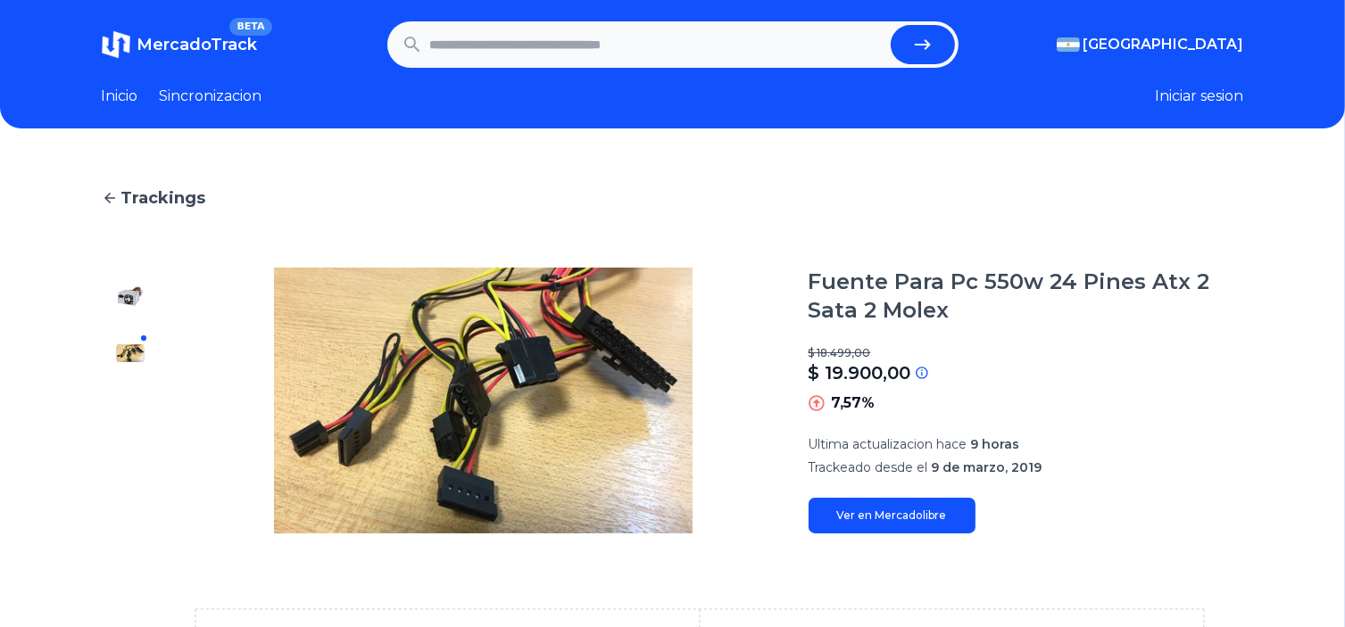
type input "*********"
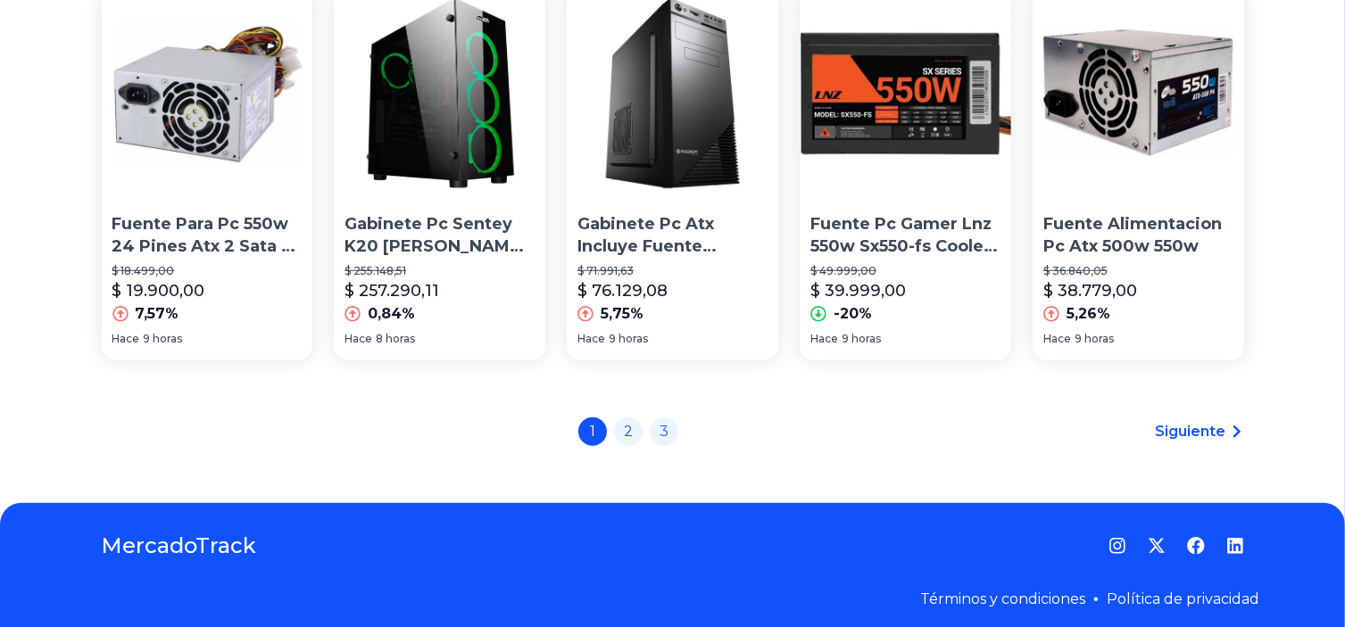
click at [1207, 421] on span "Siguiente" at bounding box center [1191, 431] width 70 height 21
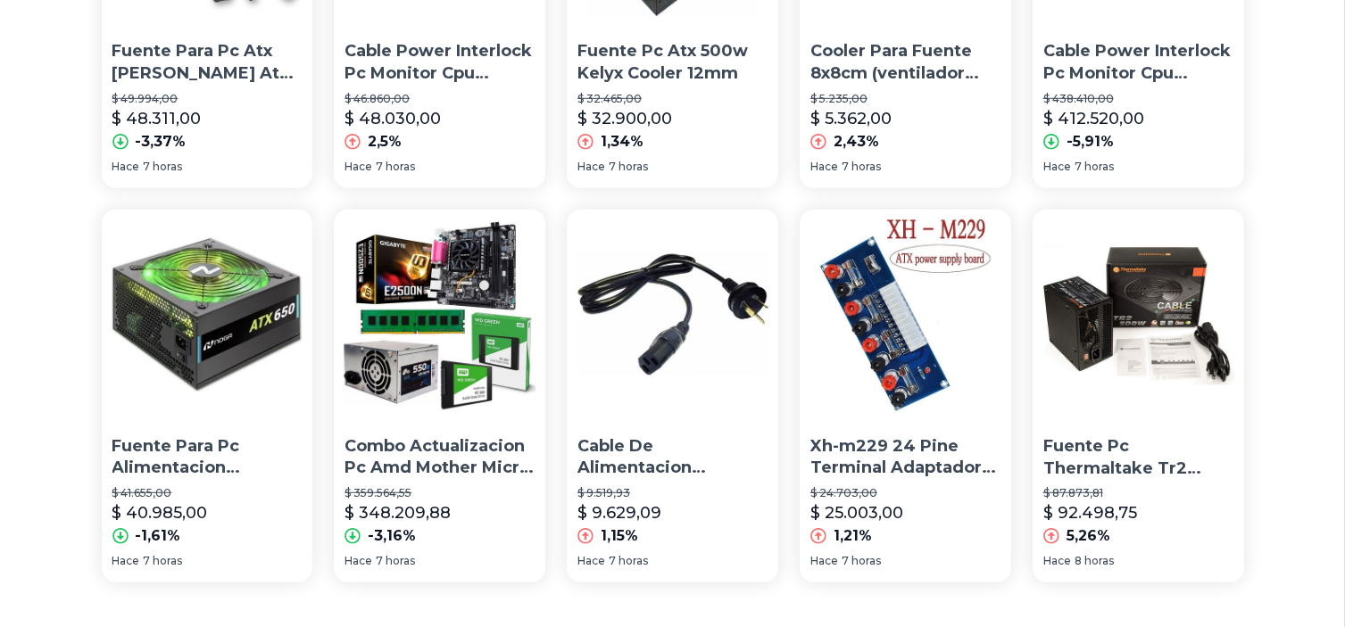
scroll to position [1249, 0]
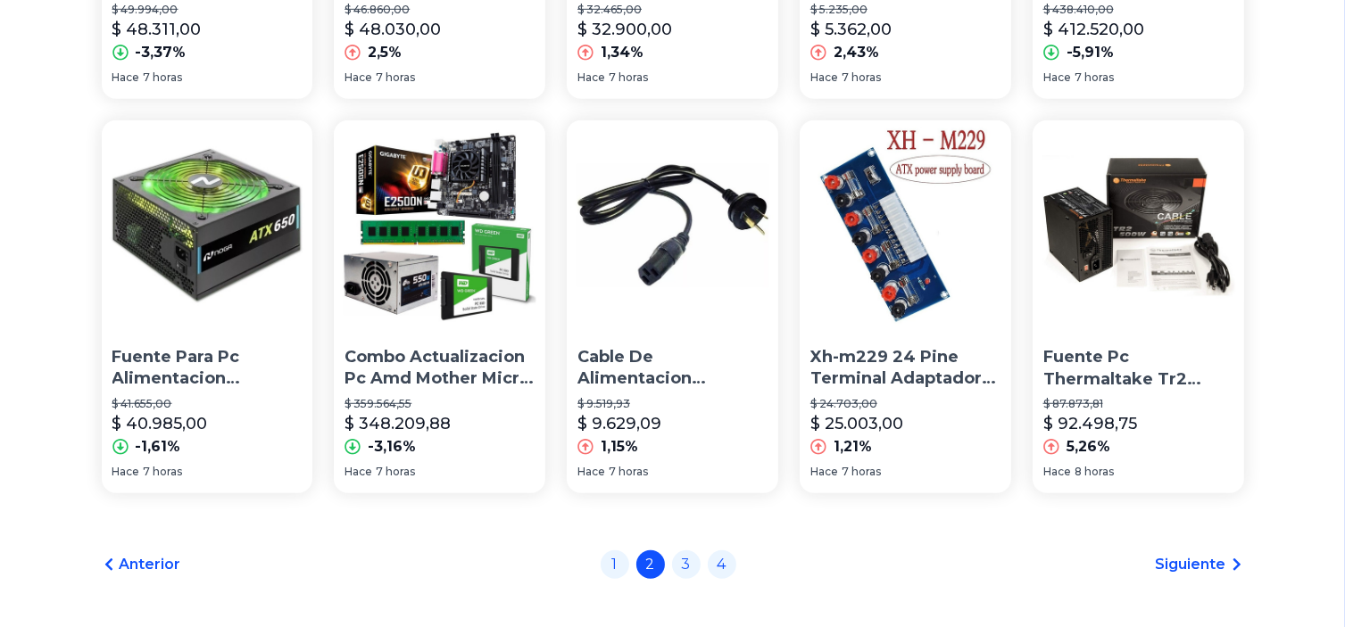
click at [899, 377] on p "Xh-m229 24 Pine Terminal Adaptador Fuente Pc Atx 12v 5v Ityt" at bounding box center [905, 368] width 190 height 45
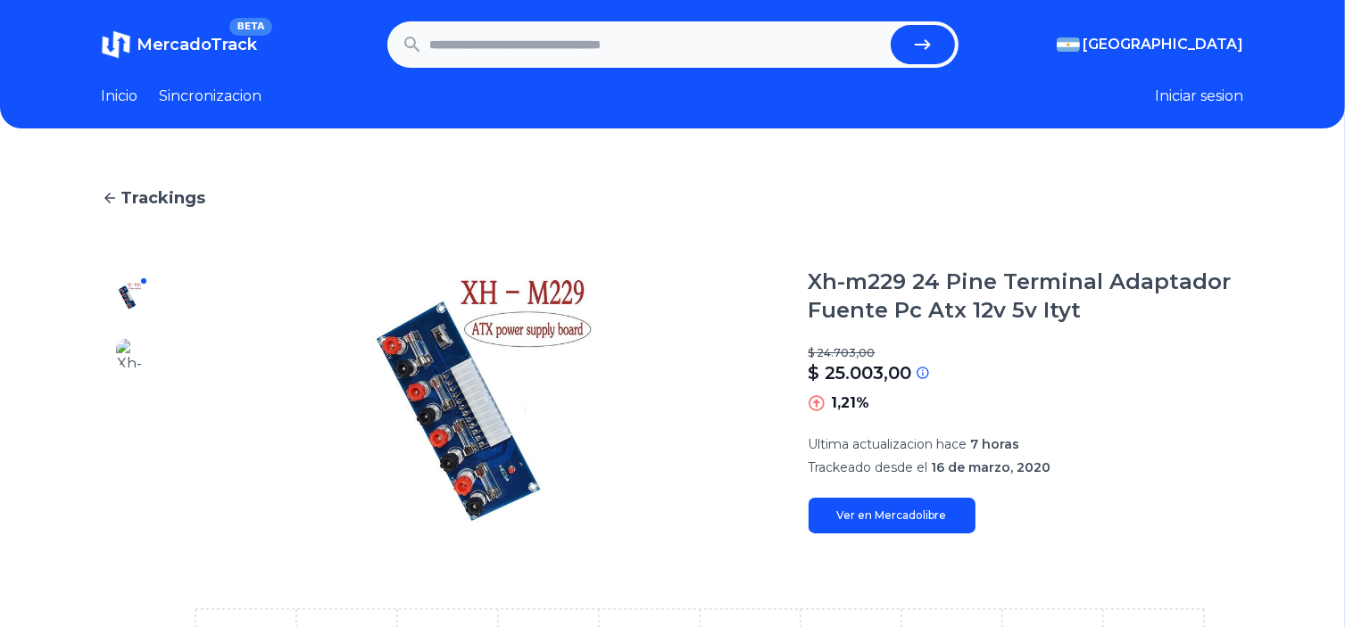
click at [456, 450] on img at bounding box center [484, 401] width 578 height 266
